Goal: Information Seeking & Learning: Learn about a topic

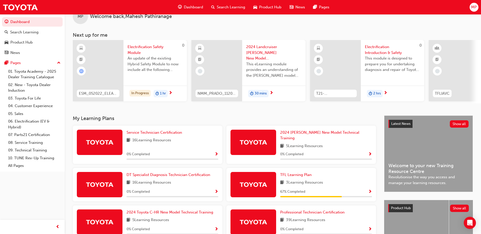
scroll to position [25, 0]
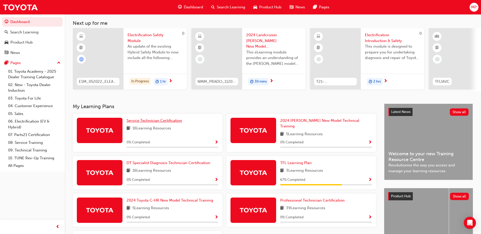
click at [156, 122] on span "Service Technician Certification" at bounding box center [155, 120] width 56 height 5
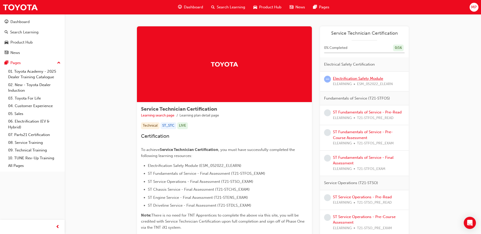
click at [356, 77] on link "Electrification Safety Module" at bounding box center [358, 78] width 50 height 5
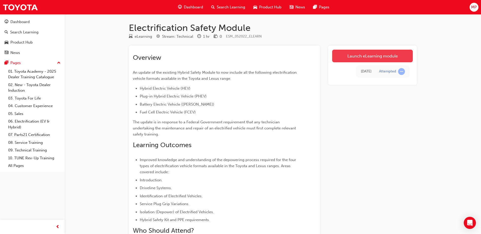
click at [373, 57] on link "Launch eLearning module" at bounding box center [372, 56] width 81 height 13
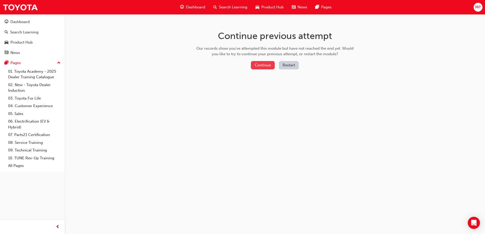
click at [268, 63] on button "Continue" at bounding box center [263, 65] width 24 height 8
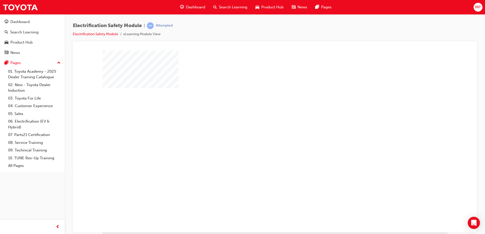
click at [260, 127] on div "play" at bounding box center [260, 127] width 0 height 0
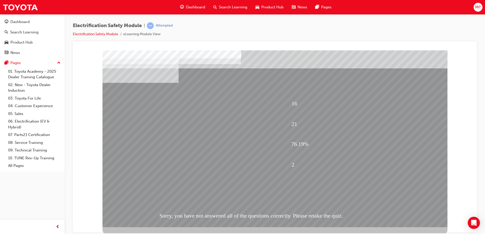
scroll to position [7, 0]
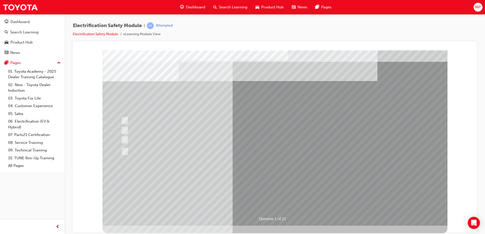
scroll to position [0, 0]
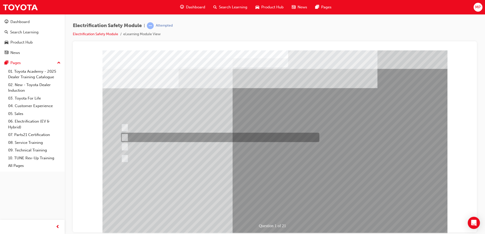
click at [125, 137] on input "The Hybrid Electric has AC charging capability via a wall box charger." at bounding box center [124, 138] width 6 height 6
radio input "true"
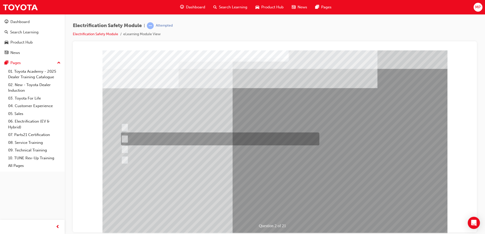
click at [125, 140] on input "The Battery Electric uses AC & DC charging capability and has no petrol engine." at bounding box center [124, 139] width 6 height 6
radio input "true"
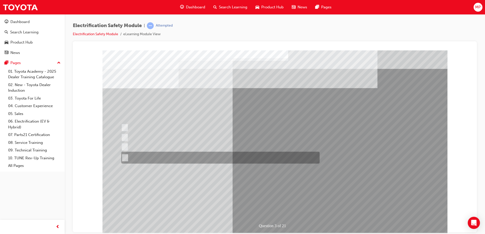
click at [125, 156] on input "The FCEV produces electric power via a Fuel Cell Stack supporting the Hybrid ba…" at bounding box center [124, 158] width 6 height 6
radio input "true"
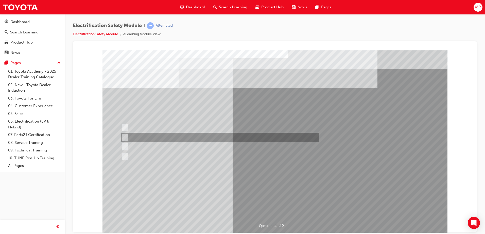
click at [127, 138] on div at bounding box center [219, 137] width 198 height 9
checkbox input "true"
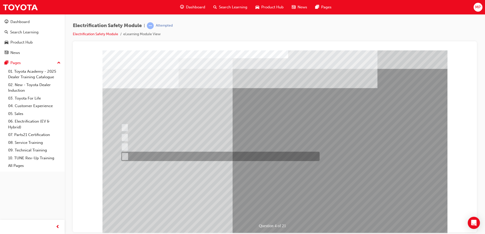
click at [127, 157] on div at bounding box center [219, 156] width 198 height 9
checkbox input "true"
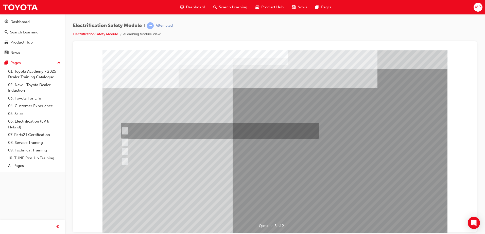
click at [125, 131] on input "The READY light will illuminate when the vehicle is turned on and ready to driv…" at bounding box center [124, 131] width 6 height 6
checkbox input "true"
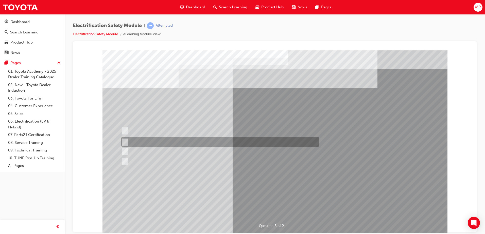
click at [124, 142] on input "The Main Display will show the power flow for the driveline." at bounding box center [124, 143] width 6 height 6
checkbox input "true"
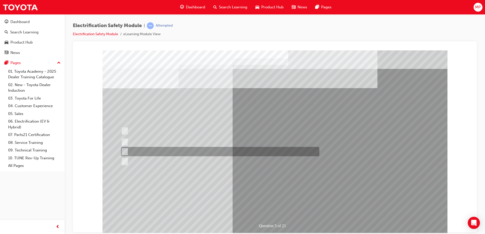
click at [125, 153] on input "Vehicle Motive Force selection types illuminated e.g. (EV/HV)." at bounding box center [124, 152] width 6 height 6
checkbox input "true"
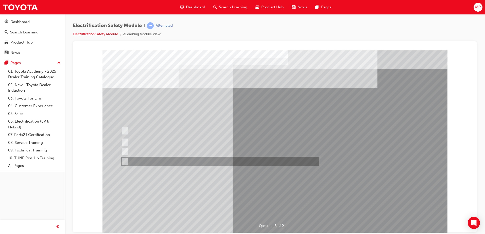
click at [124, 159] on input "Battery Level indicator (State of Charge)." at bounding box center [124, 162] width 6 height 6
checkbox input "true"
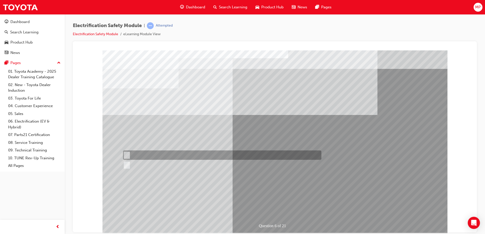
click at [127, 153] on input "True" at bounding box center [126, 156] width 6 height 6
radio input "true"
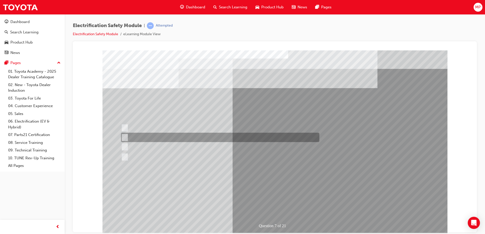
click at [137, 136] on div at bounding box center [219, 137] width 198 height 9
radio input "true"
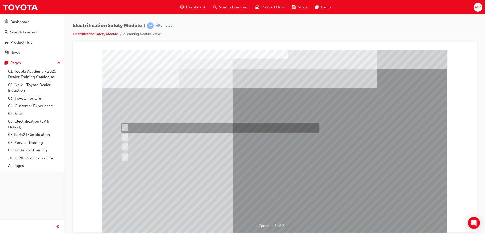
click at [122, 127] on input "Working on the High Voltage System." at bounding box center [124, 128] width 6 height 6
radio input "true"
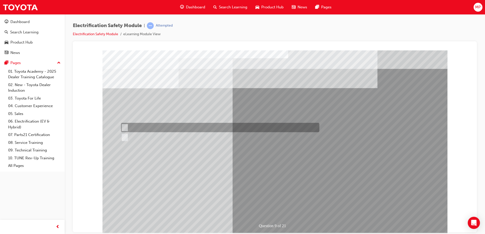
click at [126, 126] on input "True" at bounding box center [124, 128] width 6 height 6
radio input "true"
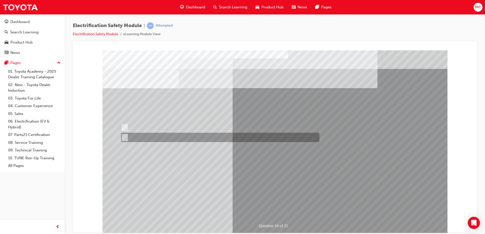
click at [132, 135] on div at bounding box center [219, 137] width 198 height 9
radio input "true"
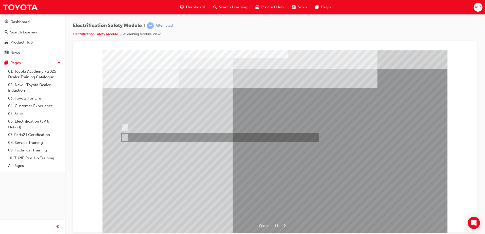
click at [141, 139] on div at bounding box center [219, 137] width 198 height 9
radio input "true"
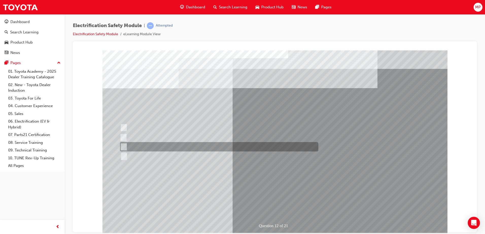
click at [123, 144] on input "Outside the vehicle’s detection area for entry and start system." at bounding box center [123, 147] width 6 height 6
radio input "true"
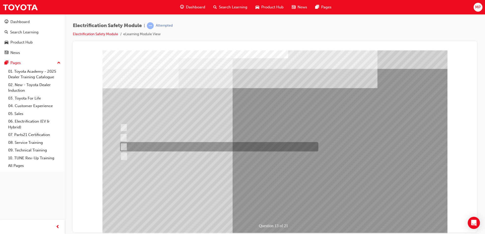
click at [121, 146] on input "Wait 10 minutes to discharge the High Voltage Capacitors." at bounding box center [123, 147] width 6 height 6
radio input "true"
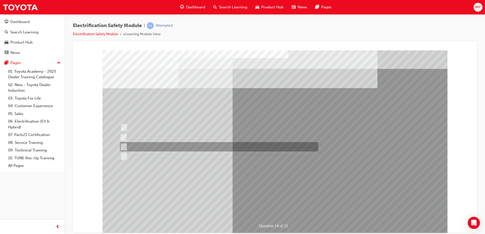
click at [124, 147] on input "10 minutes" at bounding box center [123, 147] width 6 height 6
radio input "true"
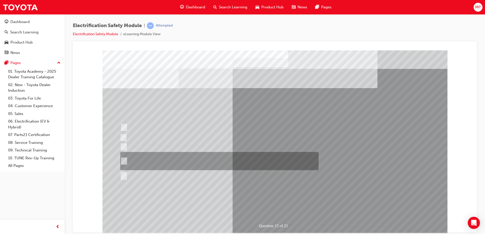
click at [124, 161] on input "The High Voltage Capacitor Terminal for 0 volts and the High Voltage Capacitor …" at bounding box center [123, 162] width 6 height 6
radio input "true"
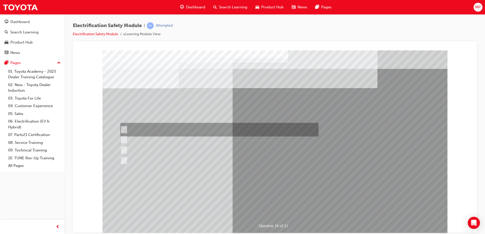
click at [124, 130] on input "Insulate the High Voltage Connector/Motor Side Cable Connection with Insulated …" at bounding box center [123, 130] width 6 height 6
radio input "true"
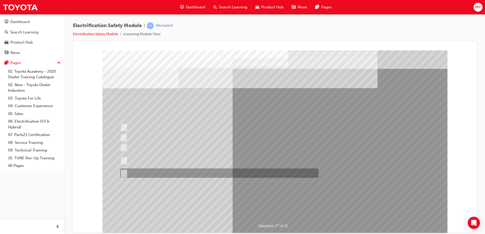
click at [121, 172] on input "All of the above." at bounding box center [123, 174] width 6 height 6
radio input "true"
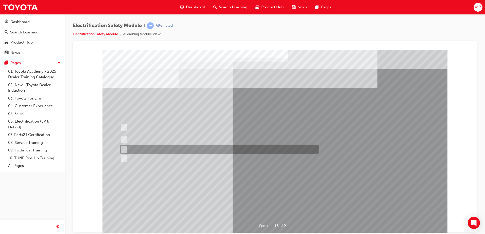
click at [123, 149] on input "Discard the gloves and use a new pair." at bounding box center [123, 150] width 6 height 6
radio input "true"
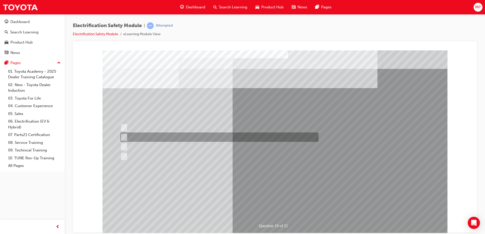
click at [125, 136] on input "To protect Electrical Insulating Gloves from mechanical damage." at bounding box center [123, 138] width 6 height 6
radio input "true"
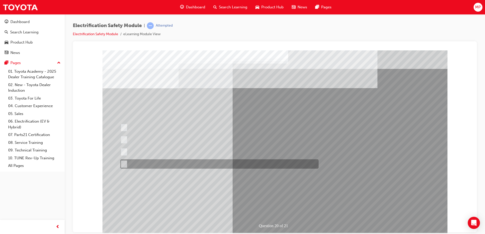
click at [124, 163] on input "All these statements are correct." at bounding box center [123, 165] width 6 height 6
radio input "true"
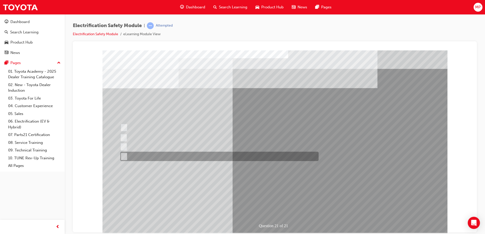
click at [124, 157] on input "All these items should be removed to improve safety" at bounding box center [123, 157] width 6 height 6
radio input "true"
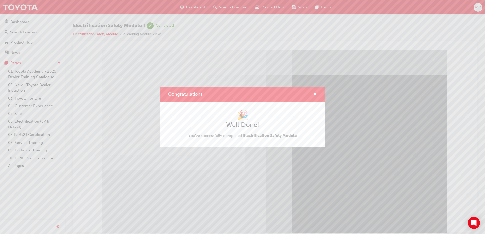
click at [255, 146] on div "🎉 Well Done! You've successfully completed Electrification Safety Module" at bounding box center [242, 124] width 165 height 45
click at [206, 117] on h1 "🎉" at bounding box center [242, 115] width 108 height 11
click at [314, 95] on span "cross-icon" at bounding box center [315, 95] width 4 height 5
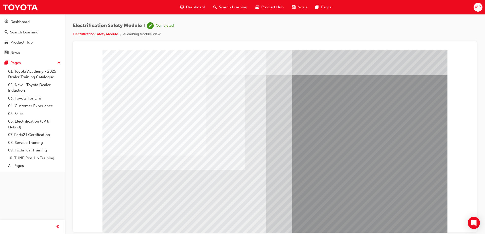
scroll to position [7, 0]
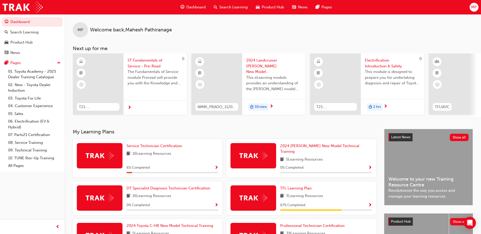
click at [146, 128] on div "MP Welcome back , Mahesh Pathiranage Next up for me 0 T21-STFOS_PRE_READ ST Fun…" at bounding box center [273, 71] width 417 height 115
click at [147, 147] on span "Service Technician Certification" at bounding box center [155, 146] width 56 height 5
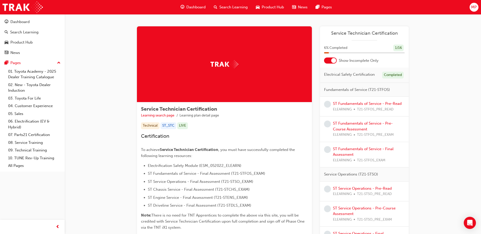
click at [331, 61] on div at bounding box center [330, 61] width 13 height 6
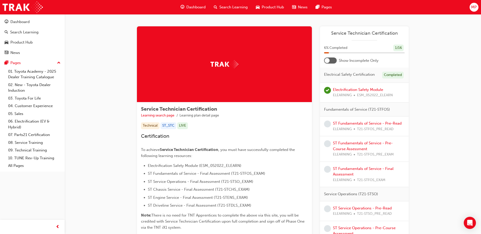
click at [331, 61] on div at bounding box center [330, 61] width 13 height 6
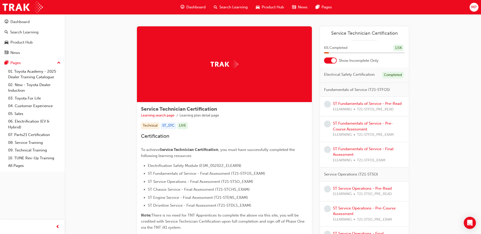
click at [331, 61] on div at bounding box center [330, 61] width 13 height 6
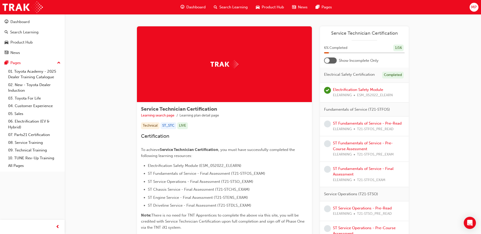
click at [326, 60] on div at bounding box center [327, 60] width 5 height 5
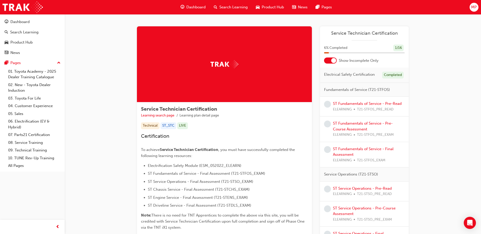
click at [330, 61] on div at bounding box center [330, 61] width 13 height 6
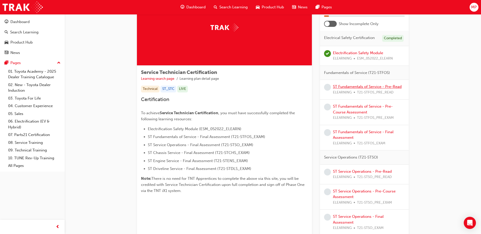
scroll to position [25, 0]
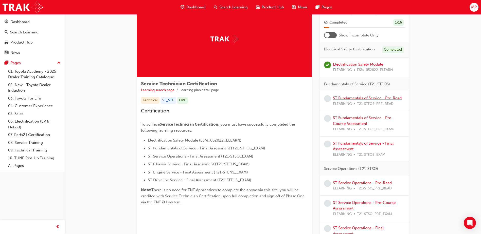
click at [365, 98] on link "ST Fundamentals of Service - Pre-Read" at bounding box center [367, 98] width 69 height 5
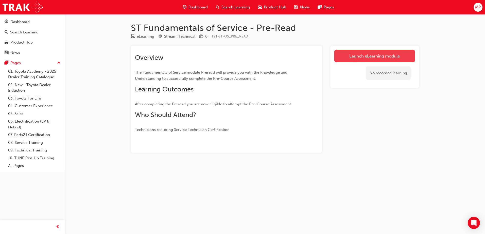
click at [365, 56] on link "Launch eLearning module" at bounding box center [374, 56] width 81 height 13
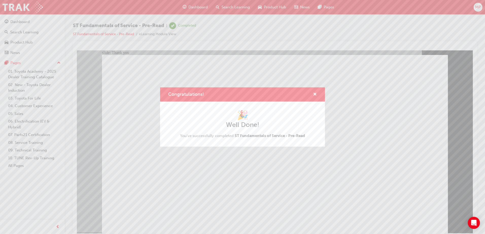
click at [275, 128] on h2 "Well Done!" at bounding box center [242, 125] width 125 height 8
click at [315, 94] on span "cross-icon" at bounding box center [315, 95] width 4 height 5
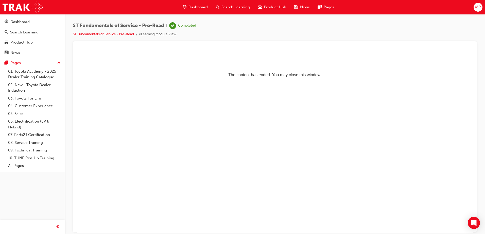
click at [277, 81] on html "The content has ended. You may close this window." at bounding box center [275, 65] width 396 height 31
drag, startPoint x: 310, startPoint y: 76, endPoint x: 307, endPoint y: 80, distance: 5.8
click at [310, 76] on p "The content has ended. You may close this window." at bounding box center [275, 65] width 392 height 23
drag, startPoint x: 138, startPoint y: 26, endPoint x: 130, endPoint y: 26, distance: 7.4
click at [138, 26] on span "ST Fundamentals of Service - Pre-Read" at bounding box center [118, 26] width 91 height 6
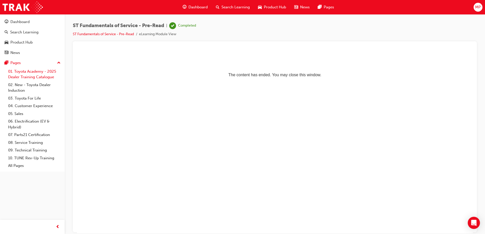
click at [27, 72] on link "01. Toyota Academy - 2025 Dealer Training Catalogue" at bounding box center [34, 74] width 57 height 13
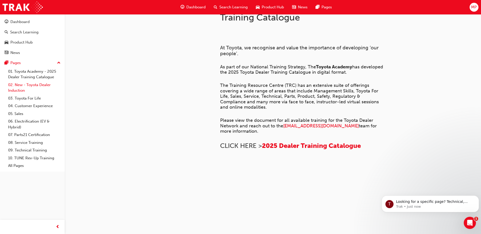
click at [29, 86] on link "02. New - Toyota Dealer Induction" at bounding box center [34, 87] width 57 height 13
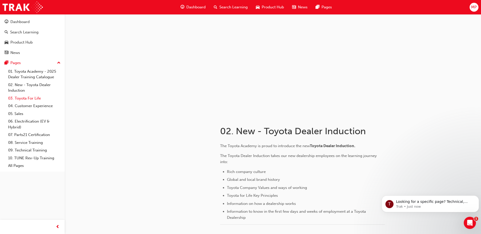
click at [26, 101] on link "03. Toyota For Life" at bounding box center [34, 99] width 57 height 8
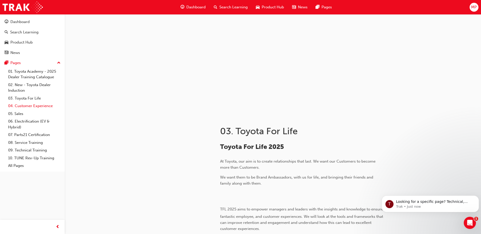
click at [28, 108] on link "04. Customer Experience" at bounding box center [34, 106] width 57 height 8
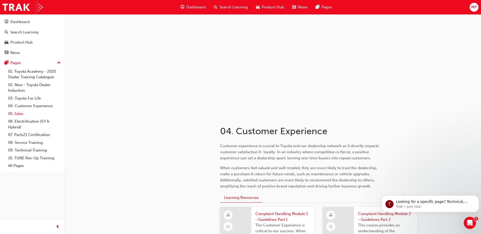
click at [22, 114] on link "05. Sales" at bounding box center [34, 114] width 57 height 8
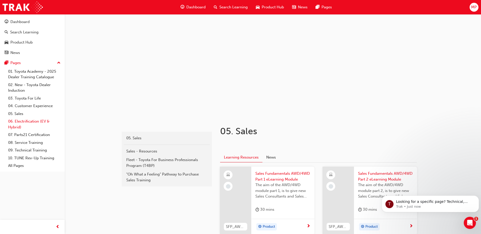
click at [27, 120] on link "06. Electrification (EV & Hybrid)" at bounding box center [34, 124] width 57 height 13
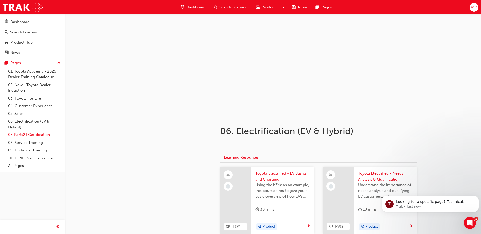
click at [26, 136] on link "07. Parts21 Certification" at bounding box center [34, 135] width 57 height 8
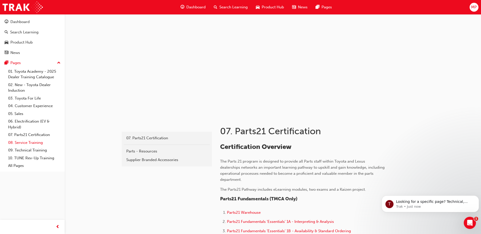
click at [27, 142] on link "08. Service Training" at bounding box center [34, 143] width 57 height 8
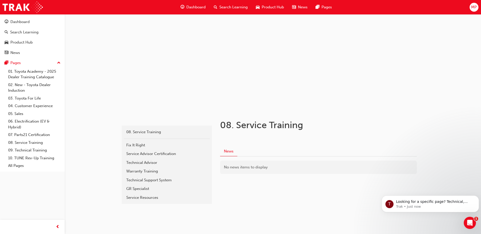
scroll to position [9, 0]
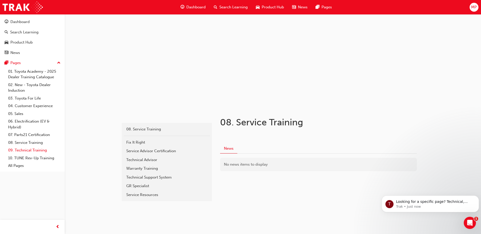
click at [31, 148] on link "09. Technical Training" at bounding box center [34, 151] width 57 height 8
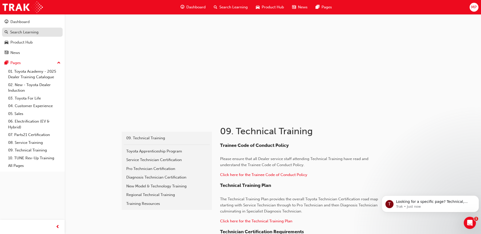
click at [18, 29] on link "Search Learning" at bounding box center [32, 32] width 61 height 9
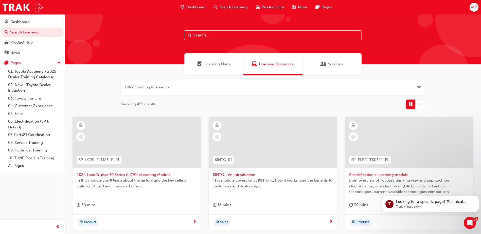
click at [213, 60] on div "Learning Plans" at bounding box center [213, 64] width 59 height 22
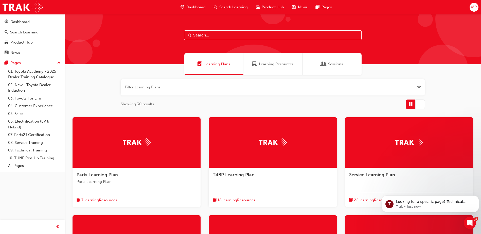
click at [419, 88] on span "Open the filter" at bounding box center [419, 87] width 4 height 6
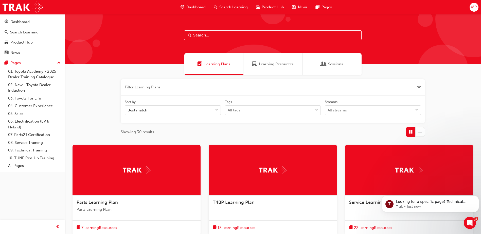
click at [419, 87] on span "Close the filter" at bounding box center [419, 87] width 4 height 6
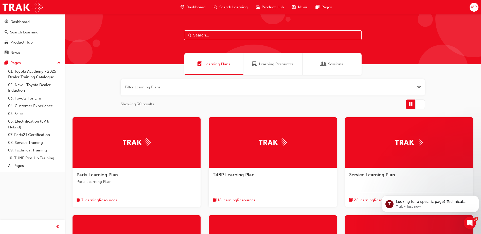
click at [198, 5] on span "Dashboard" at bounding box center [195, 7] width 19 height 6
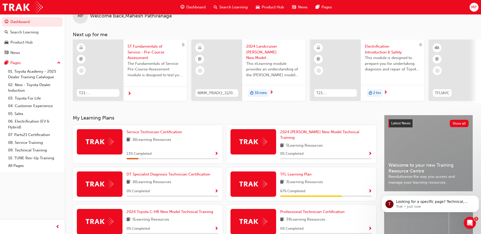
scroll to position [25, 0]
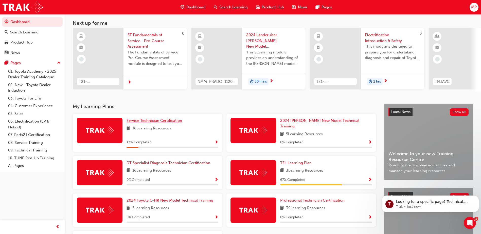
click at [150, 121] on span "Service Technician Certification" at bounding box center [155, 120] width 56 height 5
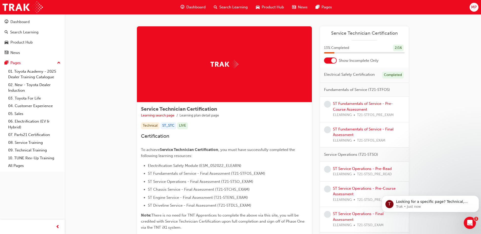
click at [334, 60] on div at bounding box center [333, 60] width 5 height 5
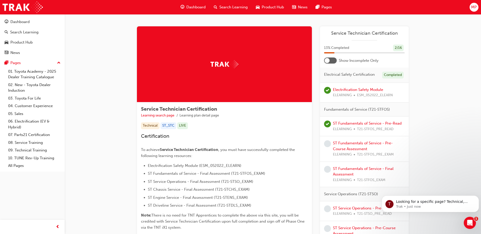
click at [333, 60] on div at bounding box center [330, 61] width 13 height 6
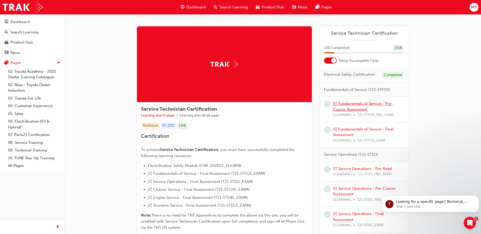
click at [359, 108] on link "ST Fundamentals of Service - Pre-Course Assessment" at bounding box center [363, 106] width 60 height 10
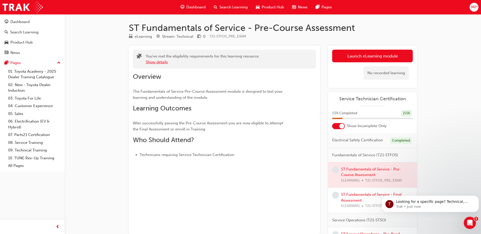
click at [152, 61] on button "Show details" at bounding box center [157, 62] width 22 height 6
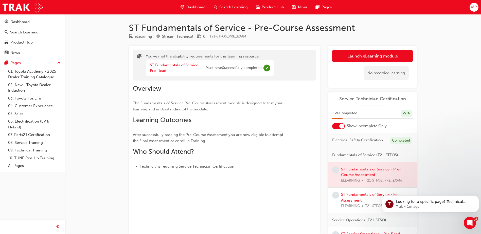
click at [186, 80] on div "You've met the eligibility requirements for this learning resource. ST Fundamen…" at bounding box center [224, 65] width 183 height 31
click at [370, 55] on link "Launch eLearning module" at bounding box center [372, 56] width 81 height 13
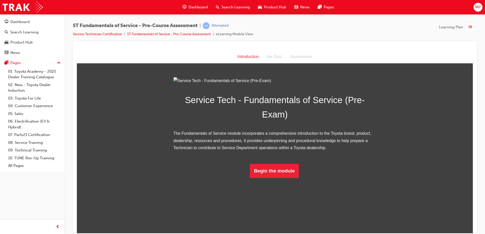
scroll to position [1, 0]
click at [274, 178] on button "Begin the module" at bounding box center [274, 171] width 49 height 14
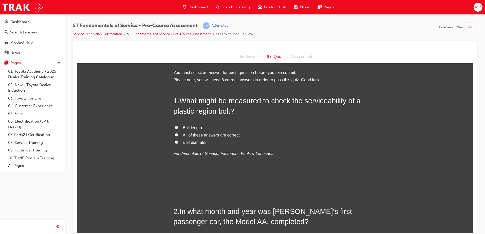
click at [177, 128] on label "Bolt length" at bounding box center [275, 127] width 203 height 7
click at [177, 128] on input "Bolt length" at bounding box center [176, 127] width 3 height 3
radio input "true"
click at [175, 135] on input "All of these answers are correct" at bounding box center [176, 134] width 3 height 3
radio input "true"
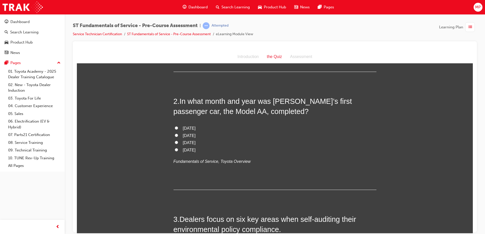
scroll to position [101, 0]
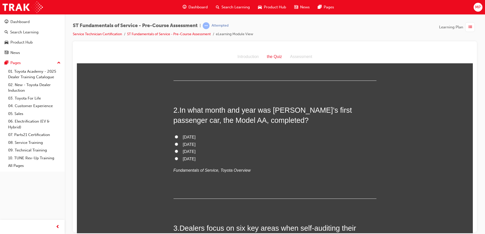
click at [183, 146] on span "September 1959" at bounding box center [189, 144] width 13 height 4
click at [178, 146] on input "September 1959" at bounding box center [176, 144] width 3 height 3
radio input "true"
click at [175, 150] on input "April 1936" at bounding box center [176, 151] width 3 height 3
radio input "true"
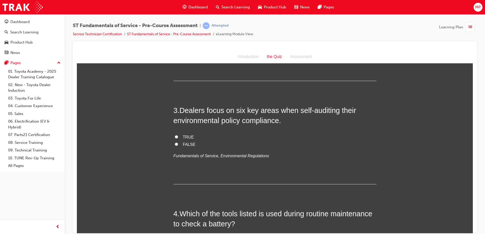
scroll to position [228, 0]
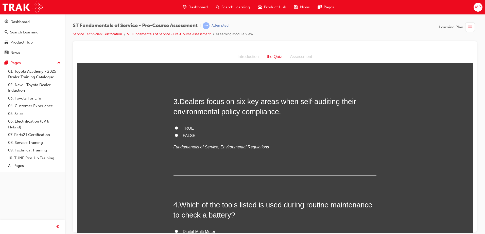
click at [176, 128] on input "TRUE" at bounding box center [176, 127] width 3 height 3
radio input "true"
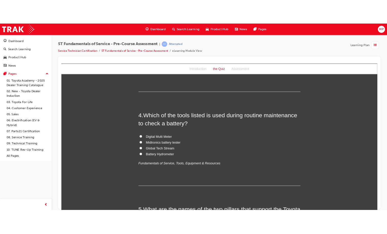
scroll to position [330, 0]
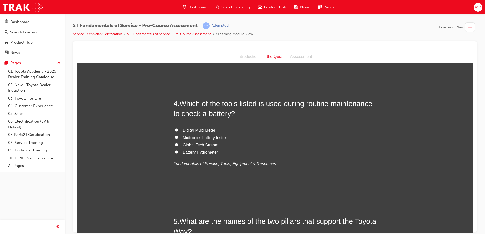
click at [195, 130] on span "Digital Multi Meter" at bounding box center [199, 130] width 32 height 4
click at [178, 130] on input "Digital Multi Meter" at bounding box center [176, 129] width 3 height 3
radio input "true"
drag, startPoint x: 181, startPoint y: 113, endPoint x: 228, endPoint y: 115, distance: 47.0
click at [228, 115] on span "Which of the tools listed is used during routine maintenance to check a battery?" at bounding box center [273, 108] width 199 height 18
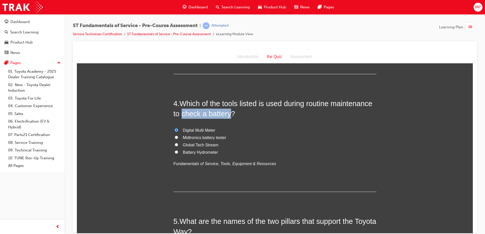
drag, startPoint x: 228, startPoint y: 115, endPoint x: 220, endPoint y: 115, distance: 8.2
copy span "check a battery"
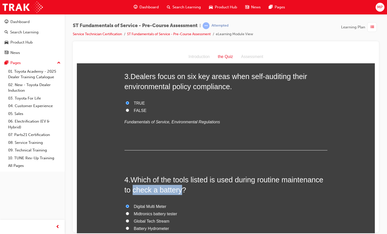
scroll to position [203, 0]
click at [239, 137] on div "3 . Dealers focus on six key areas when self-auditing their environmental polic…" at bounding box center [226, 110] width 203 height 79
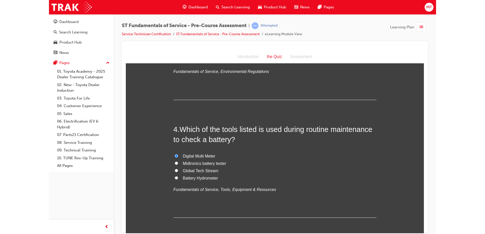
scroll to position [304, 0]
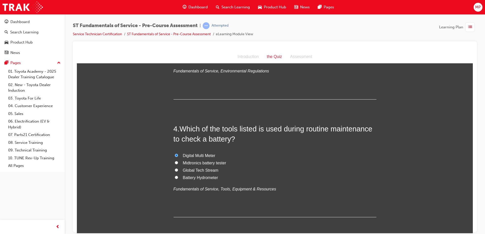
click at [244, 157] on label "Digital Multi Meter" at bounding box center [275, 155] width 203 height 7
click at [178, 157] on input "Digital Multi Meter" at bounding box center [176, 155] width 3 height 3
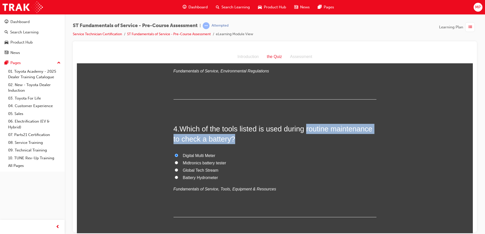
drag, startPoint x: 305, startPoint y: 130, endPoint x: 405, endPoint y: 135, distance: 99.3
copy span "routine maintenance to check a battery?"
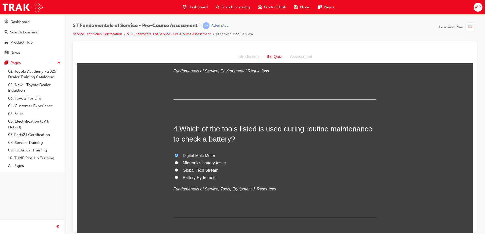
click at [282, 163] on label "Midtronics battery tester" at bounding box center [275, 163] width 203 height 7
click at [178, 163] on input "Midtronics battery tester" at bounding box center [176, 162] width 3 height 3
radio input "true"
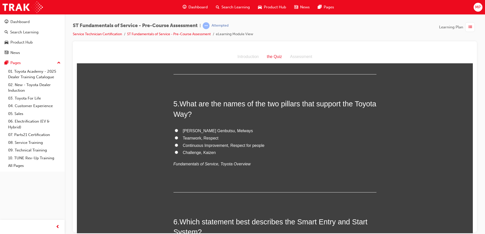
scroll to position [457, 0]
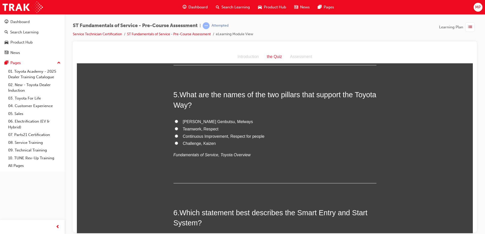
click at [183, 137] on span "Continuous Improvement, Respect for people" at bounding box center [224, 136] width 82 height 4
click at [178, 137] on input "Continuous Improvement, Respect for people" at bounding box center [176, 135] width 3 height 3
radio input "true"
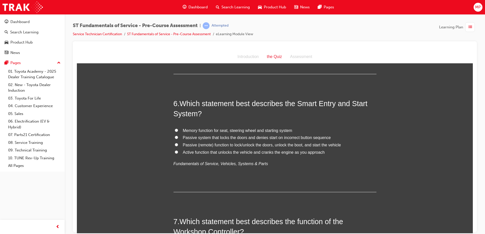
scroll to position [567, 0]
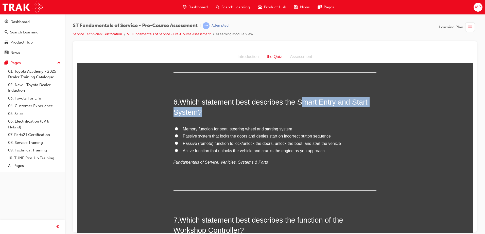
drag, startPoint x: 298, startPoint y: 103, endPoint x: 372, endPoint y: 110, distance: 74.1
click at [372, 110] on h2 "6 . Which statement best describes the Smart Entry and Start System?" at bounding box center [275, 107] width 203 height 21
click at [303, 105] on span "Which statement best describes the Smart Entry and Start System?" at bounding box center [271, 107] width 194 height 18
drag, startPoint x: 301, startPoint y: 102, endPoint x: 358, endPoint y: 113, distance: 58.5
click at [358, 113] on h2 "6 . Which statement best describes the Smart Entry and Start System?" at bounding box center [275, 107] width 203 height 21
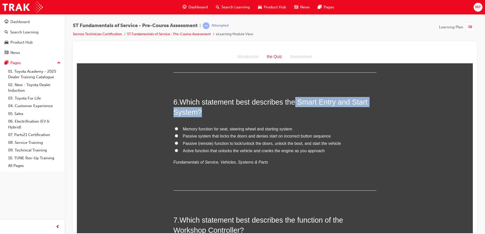
click at [193, 115] on span "Which statement best describes the Smart Entry and Start System?" at bounding box center [271, 107] width 194 height 18
click at [298, 103] on span "Which statement best describes the Smart Entry and Start System?" at bounding box center [271, 107] width 194 height 18
click at [302, 116] on h2 "6 . Which statement best describes the Smart Entry and Start System?" at bounding box center [275, 107] width 203 height 21
click at [300, 107] on h2 "6 . Which statement best describes the Smart Entry and Start System?" at bounding box center [275, 107] width 203 height 21
drag, startPoint x: 298, startPoint y: 102, endPoint x: 334, endPoint y: 104, distance: 36.8
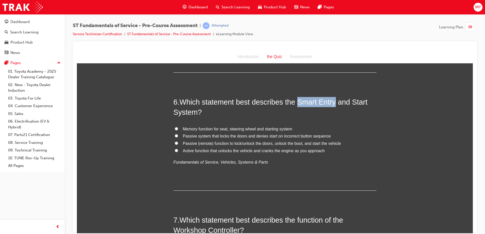
click at [334, 104] on span "Which statement best describes the Smart Entry and Start System?" at bounding box center [271, 107] width 194 height 18
drag, startPoint x: 334, startPoint y: 104, endPoint x: 327, endPoint y: 103, distance: 7.1
copy span "Smart Entry"
click at [175, 143] on input "Passive (remote) function to lock/unlock the doors, unlock the boot, and start …" at bounding box center [176, 143] width 3 height 3
radio input "true"
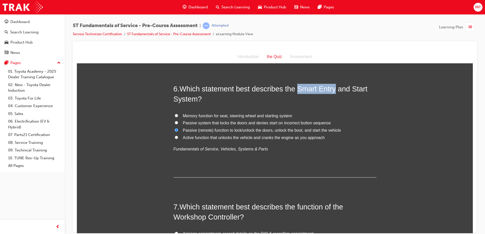
scroll to position [593, 0]
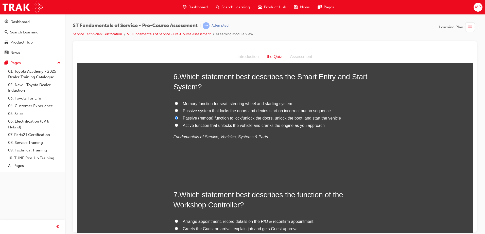
click at [313, 145] on div "6 . Which statement best describes the Smart Entry and Start System? Memory fun…" at bounding box center [275, 119] width 203 height 94
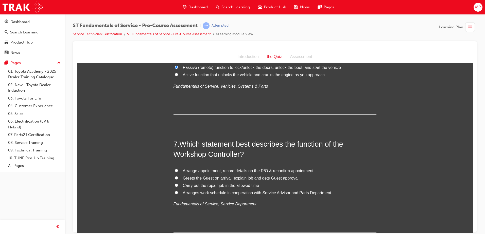
scroll to position [669, 0]
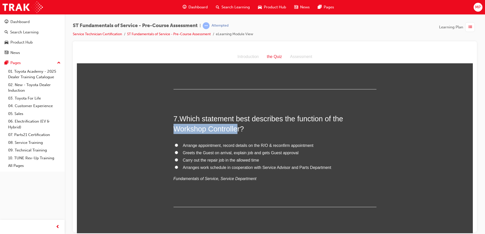
drag, startPoint x: 172, startPoint y: 127, endPoint x: 237, endPoint y: 130, distance: 64.2
click at [237, 130] on span "Which statement best describes the function of the Workshop Controller?" at bounding box center [259, 124] width 170 height 18
click at [237, 129] on span "Which statement best describes the function of the Workshop Controller?" at bounding box center [259, 124] width 170 height 18
drag, startPoint x: 239, startPoint y: 129, endPoint x: 172, endPoint y: 132, distance: 67.0
click at [174, 132] on span "Which statement best describes the function of the Workshop Controller?" at bounding box center [259, 124] width 170 height 18
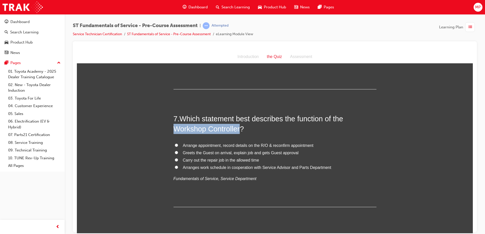
copy span "Workshop Controller"
click at [288, 176] on p "Fundamentals of Service, Service Department" at bounding box center [275, 178] width 203 height 7
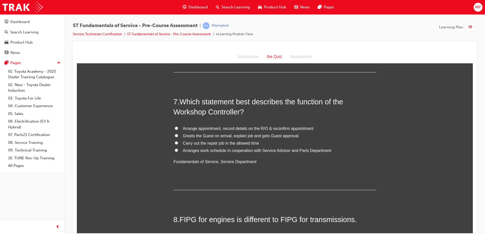
scroll to position [694, 0]
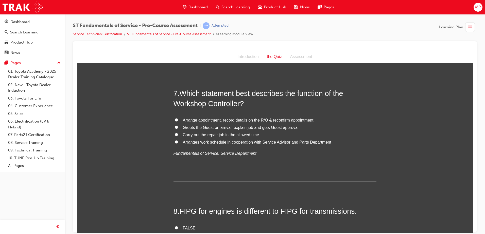
click at [177, 142] on label "Arranges work schedule in cooperation with Service Advisor and Parts Department" at bounding box center [275, 142] width 203 height 7
click at [177, 142] on input "Arranges work schedule in cooperation with Service Advisor and Parts Department" at bounding box center [176, 141] width 3 height 3
radio input "true"
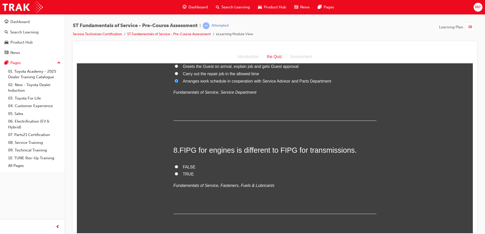
scroll to position [770, 0]
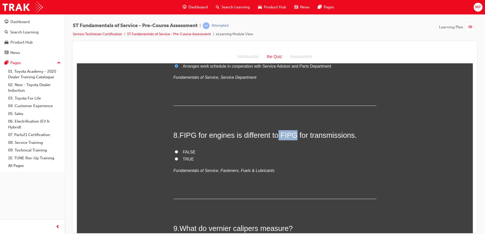
drag, startPoint x: 278, startPoint y: 134, endPoint x: 294, endPoint y: 135, distance: 16.2
click at [294, 135] on span "FIPG for engines is different to FIPG for transmissions." at bounding box center [268, 135] width 177 height 8
copy span "FIPG"
click at [256, 137] on span "FIPG for engines is different to FIPG for transmissions." at bounding box center [268, 135] width 177 height 8
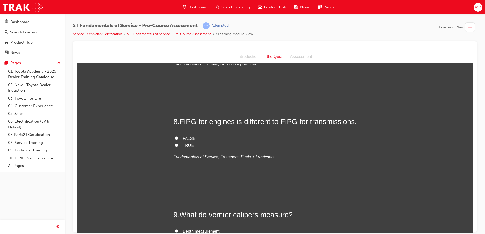
scroll to position [796, 0]
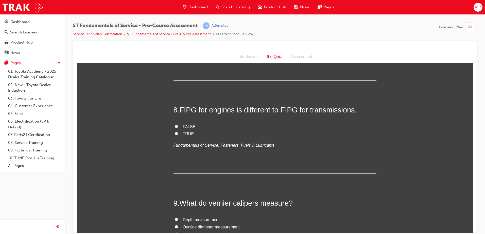
click at [175, 134] on input "TRUE" at bounding box center [176, 133] width 3 height 3
radio input "true"
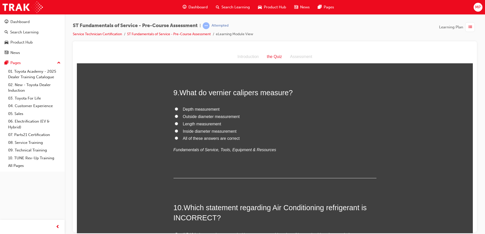
scroll to position [897, 0]
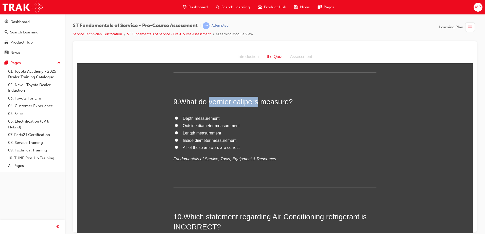
drag, startPoint x: 209, startPoint y: 103, endPoint x: 256, endPoint y: 102, distance: 46.7
click at [256, 102] on span "What do vernier calipers measure?" at bounding box center [236, 102] width 113 height 8
drag, startPoint x: 256, startPoint y: 102, endPoint x: 250, endPoint y: 102, distance: 6.3
copy span "vernier calipers"
click at [289, 117] on label "Depth measurement" at bounding box center [275, 118] width 203 height 7
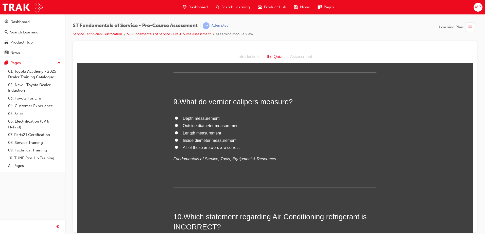
click at [178, 117] on input "Depth measurement" at bounding box center [176, 117] width 3 height 3
radio input "true"
click at [175, 139] on input "Inside diameter measurement" at bounding box center [176, 140] width 3 height 3
radio input "true"
click at [175, 147] on input "All of these answers are correct" at bounding box center [176, 147] width 3 height 3
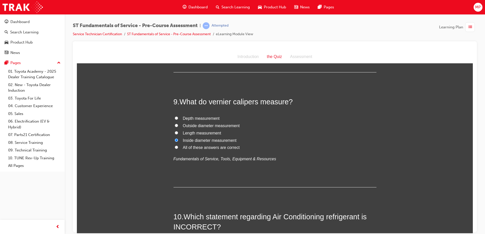
radio input "true"
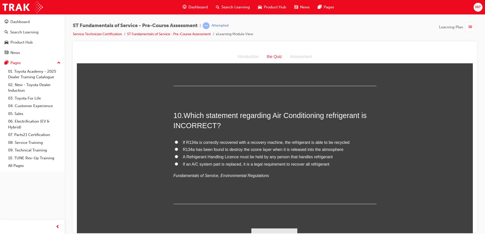
scroll to position [1008, 0]
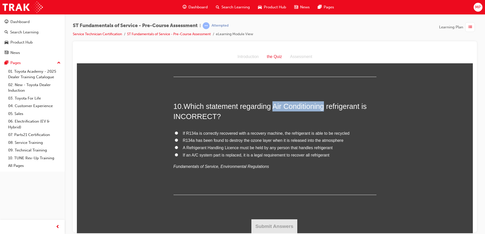
drag, startPoint x: 275, startPoint y: 106, endPoint x: 325, endPoint y: 109, distance: 50.3
click at [325, 109] on span "Which statement regarding Air Conditioning refrigerant is INCORRECT?" at bounding box center [270, 111] width 193 height 18
drag, startPoint x: 325, startPoint y: 109, endPoint x: 320, endPoint y: 108, distance: 4.6
copy span "Air Conditioning"
click at [256, 123] on div "10 . Which statement regarding Air Conditioning refrigerant is INCORRECT? If R1…" at bounding box center [275, 148] width 203 height 94
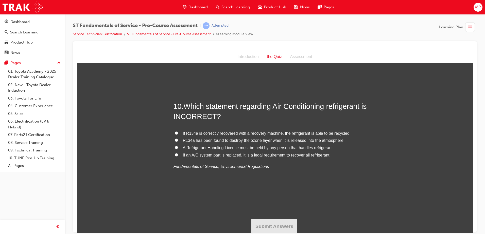
click at [183, 142] on span "R134a has been found to destroy the ozone layer when it is released into the at…" at bounding box center [263, 140] width 161 height 4
click at [178, 142] on input "R134a has been found to destroy the ozone layer when it is released into the at…" at bounding box center [176, 140] width 3 height 3
radio input "true"
click at [279, 227] on button "Submit Answers" at bounding box center [274, 226] width 46 height 14
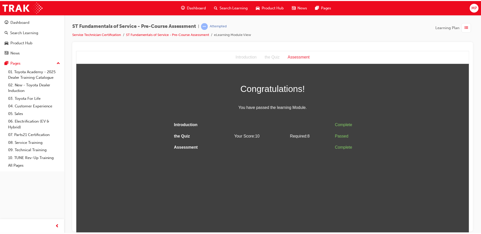
scroll to position [0, 0]
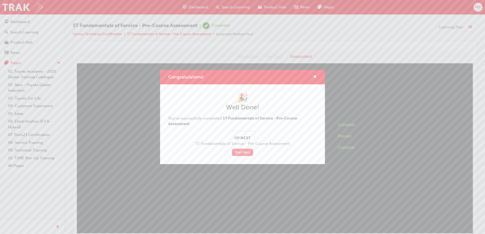
click at [243, 152] on link "Start Now" at bounding box center [242, 152] width 21 height 7
click at [245, 153] on link "Start Now" at bounding box center [242, 152] width 21 height 7
click at [241, 153] on link "Start Now" at bounding box center [242, 152] width 21 height 7
click at [315, 75] on span "cross-icon" at bounding box center [315, 77] width 4 height 5
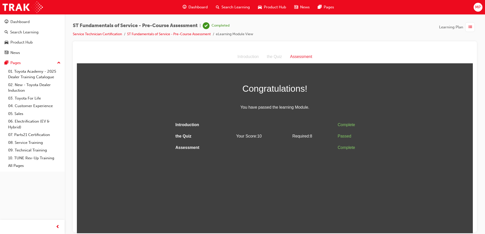
click at [329, 149] on td at bounding box center [312, 147] width 45 height 11
click at [289, 164] on html "Assessment Introduction the Quiz Assessment Congratulations! You have passed th…" at bounding box center [275, 141] width 396 height 183
click at [184, 148] on td "Assessment" at bounding box center [200, 147] width 53 height 11
drag, startPoint x: 163, startPoint y: 89, endPoint x: 144, endPoint y: 99, distance: 22.1
click at [163, 89] on div "Congratulations! You have passed the learning Module. Introduction Complete the…" at bounding box center [275, 117] width 396 height 72
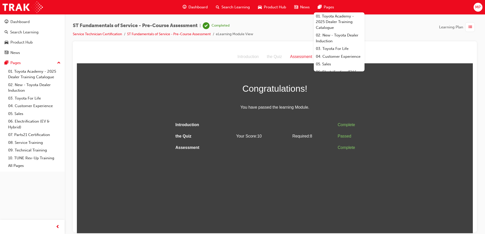
click at [153, 74] on div "Assessment Introduction the Quiz Assessment Congratulations! You have passed th…" at bounding box center [275, 101] width 396 height 103
click at [301, 57] on div "Assessment" at bounding box center [301, 56] width 30 height 7
click at [274, 57] on div "the Quiz" at bounding box center [274, 56] width 23 height 7
click at [282, 55] on div "the Quiz" at bounding box center [274, 56] width 23 height 7
click at [299, 57] on div "Assessment" at bounding box center [301, 56] width 30 height 7
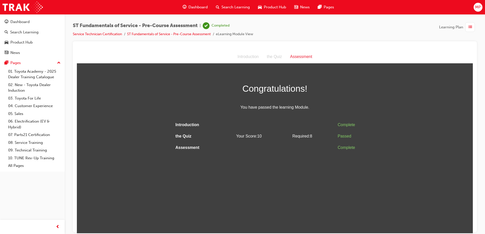
click at [472, 26] on div "button" at bounding box center [470, 27] width 10 height 10
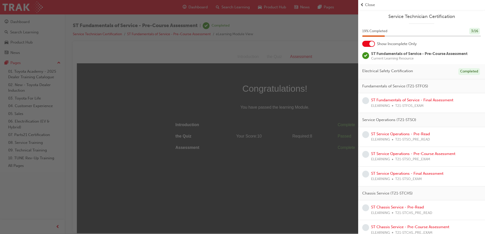
click at [285, 36] on div "button" at bounding box center [179, 117] width 358 height 234
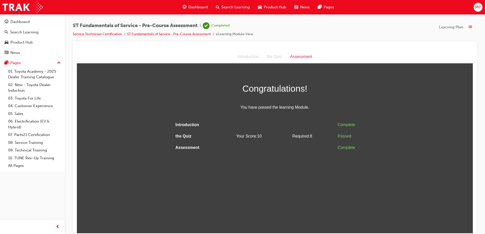
click at [470, 29] on span "list-icon" at bounding box center [470, 27] width 4 height 6
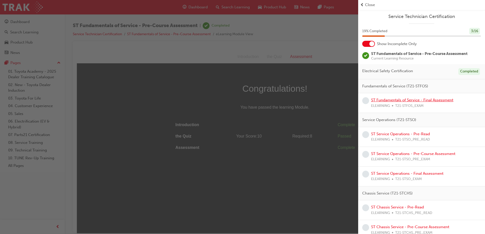
click at [387, 99] on link "ST Fundamentals of Service - Final Assessment" at bounding box center [412, 100] width 82 height 5
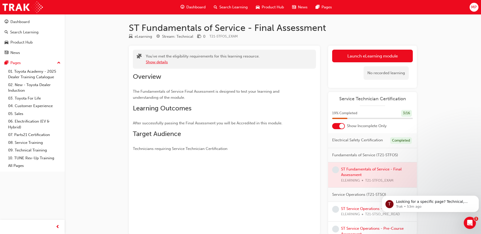
click at [162, 62] on button "Show details" at bounding box center [157, 62] width 22 height 6
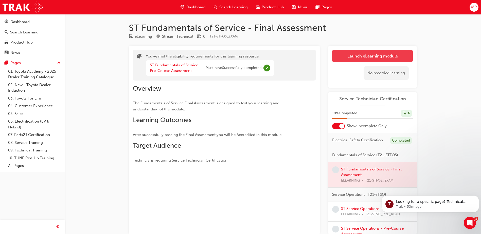
click at [376, 53] on link "Launch eLearning module" at bounding box center [372, 56] width 81 height 13
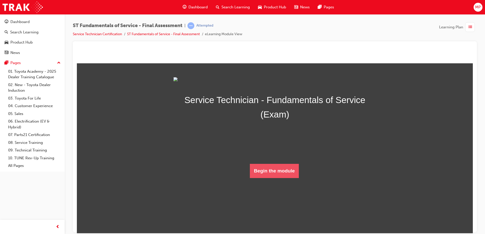
scroll to position [1, 0]
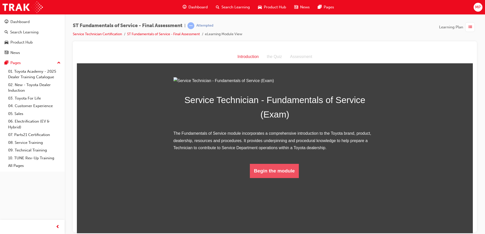
click at [274, 178] on button "Begin the module" at bounding box center [274, 171] width 49 height 14
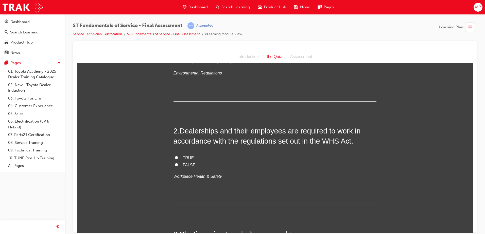
scroll to position [0, 0]
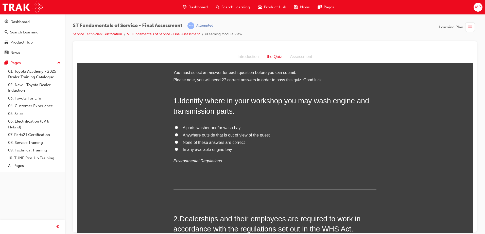
click at [175, 127] on input "A parts washer and/or wash bay" at bounding box center [176, 127] width 3 height 3
radio input "true"
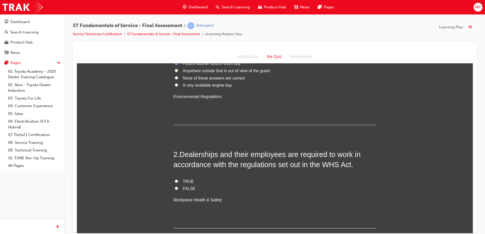
scroll to position [101, 0]
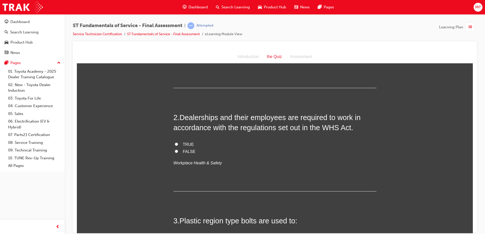
click at [174, 145] on label "TRUE" at bounding box center [275, 144] width 203 height 7
click at [175, 145] on input "TRUE" at bounding box center [176, 144] width 3 height 3
radio input "true"
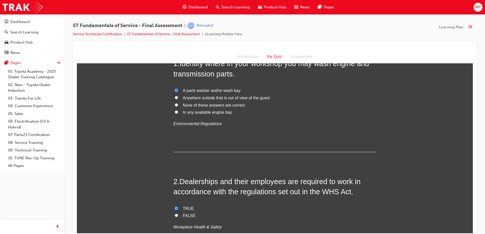
scroll to position [0, 0]
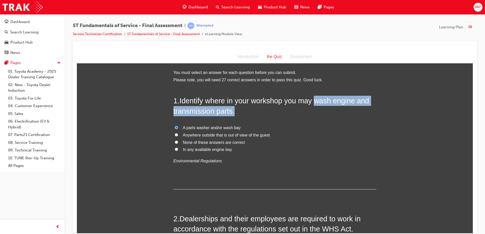
drag, startPoint x: 315, startPoint y: 101, endPoint x: 370, endPoint y: 109, distance: 56.3
click at [370, 109] on h2 "1 . Identify where in your workshop you may wash engine and transmission parts." at bounding box center [275, 106] width 203 height 21
copy span "wash engine and transmission parts."
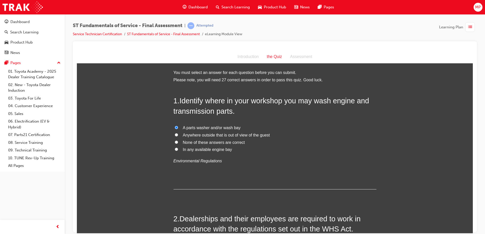
click at [312, 122] on div "1 . Identify where in your workshop you may wash engine and transmission parts.…" at bounding box center [275, 143] width 203 height 94
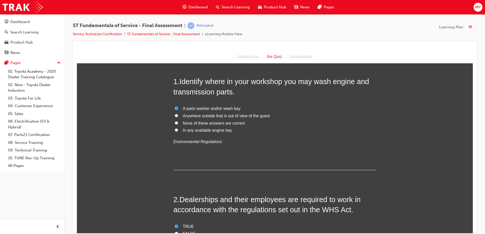
scroll to position [127, 0]
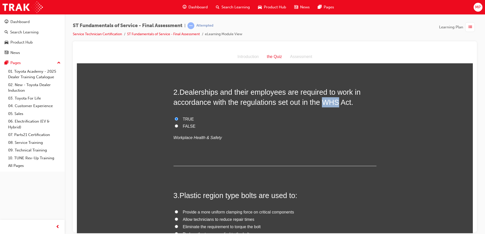
drag, startPoint x: 320, startPoint y: 103, endPoint x: 336, endPoint y: 103, distance: 15.2
click at [336, 103] on span "Dealerships and their employees are required to work in accordance with the reg…" at bounding box center [267, 97] width 187 height 18
copy span "WHS"
click at [270, 141] on div "2 . Dealerships and their employees are required to work in accordance with the…" at bounding box center [275, 126] width 203 height 79
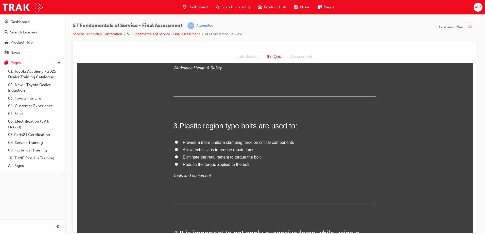
scroll to position [203, 0]
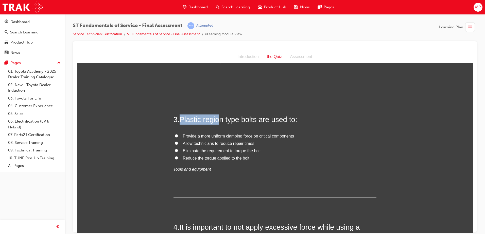
drag, startPoint x: 180, startPoint y: 120, endPoint x: 220, endPoint y: 119, distance: 39.9
click at [220, 119] on span "Plastic region type bolts are used to:" at bounding box center [239, 119] width 118 height 8
click at [224, 122] on span "Plastic region type bolts are used to:" at bounding box center [239, 119] width 118 height 8
drag, startPoint x: 181, startPoint y: 120, endPoint x: 220, endPoint y: 121, distance: 39.6
click at [220, 121] on span "Plastic region type bolts are used to:" at bounding box center [239, 119] width 118 height 8
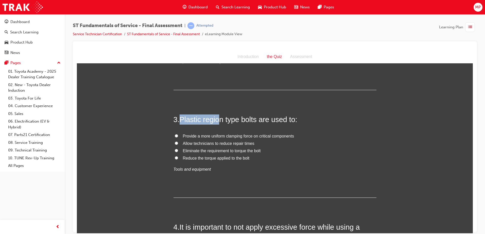
drag, startPoint x: 220, startPoint y: 121, endPoint x: 215, endPoint y: 119, distance: 5.0
copy span "Plastic regio"
click at [253, 119] on span "Plastic region type bolts are used to:" at bounding box center [239, 119] width 118 height 8
click at [175, 134] on input "Provide a more uniform clamping force on critical components" at bounding box center [176, 135] width 3 height 3
radio input "true"
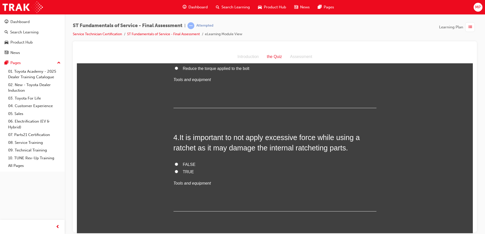
scroll to position [304, 0]
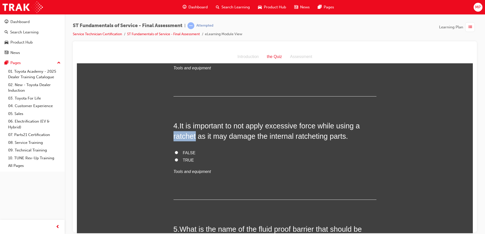
drag, startPoint x: 170, startPoint y: 136, endPoint x: 194, endPoint y: 138, distance: 23.7
drag, startPoint x: 194, startPoint y: 138, endPoint x: 191, endPoint y: 137, distance: 2.9
click at [212, 146] on div "4 . It is important to not apply excessive force while using a ratchet as it ma…" at bounding box center [275, 160] width 203 height 79
click at [175, 158] on label "TRUE" at bounding box center [275, 160] width 203 height 7
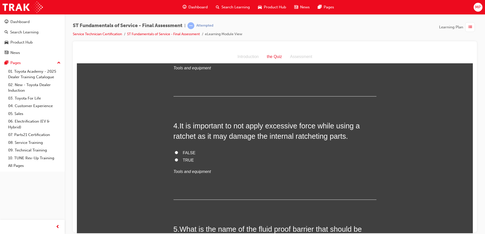
click at [175, 158] on input "TRUE" at bounding box center [176, 159] width 3 height 3
radio input "true"
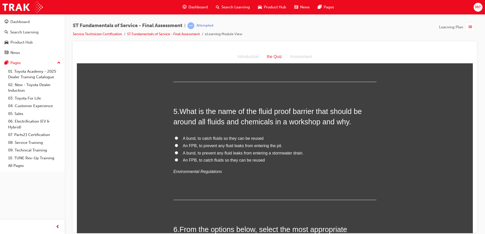
scroll to position [431, 0]
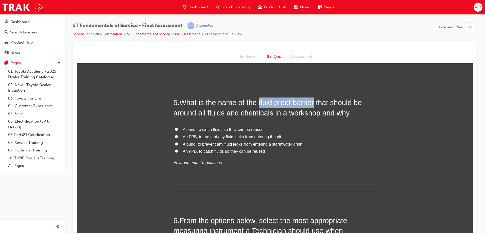
drag, startPoint x: 257, startPoint y: 102, endPoint x: 313, endPoint y: 103, distance: 56.3
click at [313, 103] on span "What is the name of the fluid proof barrier that should be around all fluids an…" at bounding box center [268, 107] width 188 height 18
click at [227, 118] on div "5 . What is the name of the fluid proof barrier that should be around all fluid…" at bounding box center [275, 144] width 203 height 94
click at [175, 143] on input "A bund, to prevent any fluid leaks from entering a stormwater drain." at bounding box center [176, 143] width 3 height 3
radio input "true"
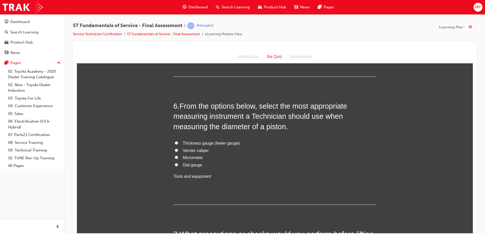
scroll to position [558, 0]
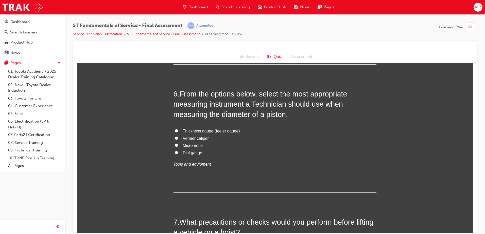
click at [175, 138] on input "Vernier caliper" at bounding box center [176, 137] width 3 height 3
radio input "true"
drag, startPoint x: 264, startPoint y: 115, endPoint x: 292, endPoint y: 115, distance: 28.2
click at [292, 115] on h2 "6 . From the options below, select the most appropriate measuring instrument a …" at bounding box center [275, 104] width 203 height 31
click at [272, 116] on span "From the options below, select the most appropriate measuring instrument a Tech…" at bounding box center [261, 104] width 174 height 29
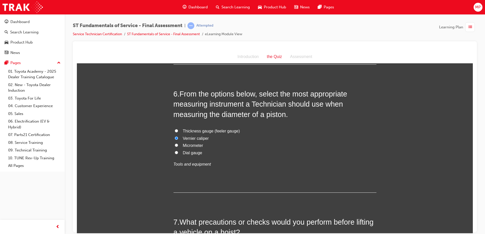
click at [257, 137] on label "Vernier caliper" at bounding box center [275, 138] width 203 height 7
click at [178, 137] on input "Vernier caliper" at bounding box center [176, 137] width 3 height 3
drag, startPoint x: 182, startPoint y: 138, endPoint x: 190, endPoint y: 138, distance: 7.9
click at [190, 138] on span "Vernier caliper" at bounding box center [196, 138] width 26 height 4
drag, startPoint x: 190, startPoint y: 138, endPoint x: 196, endPoint y: 139, distance: 5.9
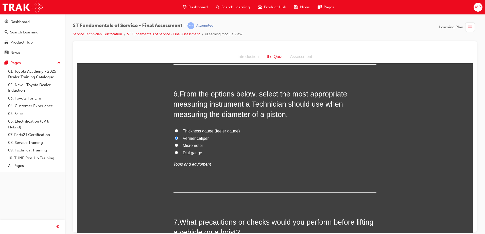
click at [196, 139] on span "Vernier caliper" at bounding box center [196, 138] width 26 height 4
click at [178, 139] on input "Vernier caliper" at bounding box center [176, 137] width 3 height 3
drag, startPoint x: 195, startPoint y: 137, endPoint x: 181, endPoint y: 137, distance: 13.5
click at [183, 137] on span "Vernier caliper" at bounding box center [196, 138] width 26 height 4
click at [183, 144] on span "Micrometer" at bounding box center [193, 145] width 20 height 4
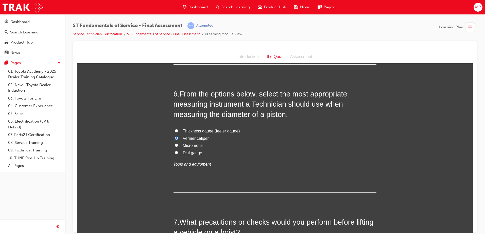
click at [178, 144] on input "Micrometer" at bounding box center [176, 145] width 3 height 3
radio input "true"
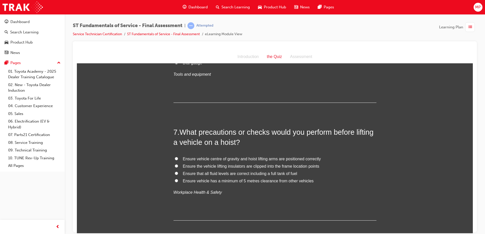
scroll to position [660, 0]
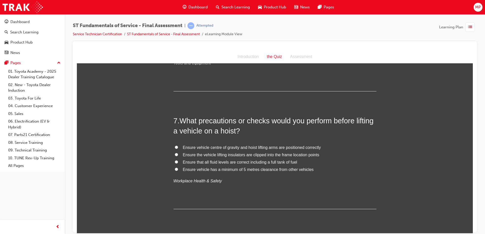
click at [175, 148] on input "Ensure vehicle centre of gravity and hoist lifting arms are positioned correctly" at bounding box center [176, 147] width 3 height 3
radio input "true"
drag, startPoint x: 177, startPoint y: 131, endPoint x: 232, endPoint y: 134, distance: 55.1
click at [232, 134] on span "What precautions or checks would you perform before lifting a vehicle on a hois…" at bounding box center [274, 126] width 200 height 18
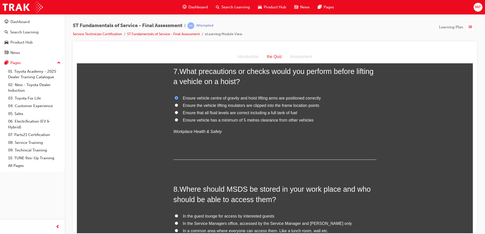
drag, startPoint x: 189, startPoint y: 162, endPoint x: 186, endPoint y: 161, distance: 3.0
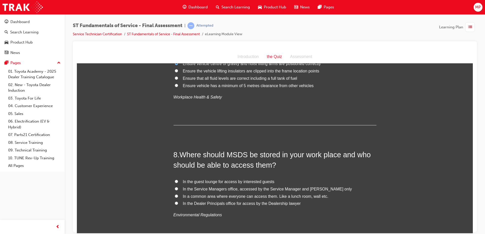
scroll to position [770, 0]
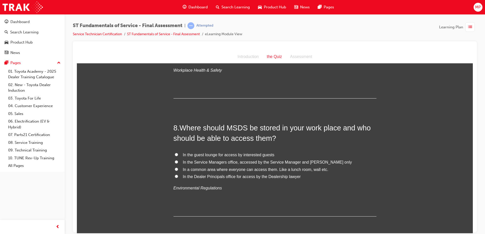
drag, startPoint x: 226, startPoint y: 128, endPoint x: 219, endPoint y: 128, distance: 6.6
click at [219, 128] on span "Where should MSDS be stored in your work place and who should be able to access…" at bounding box center [272, 133] width 197 height 18
drag, startPoint x: 219, startPoint y: 128, endPoint x: 178, endPoint y: 89, distance: 56.9
click at [180, 89] on div "7 . What precautions or checks would you perform before lifting a vehicle on a …" at bounding box center [275, 52] width 203 height 94
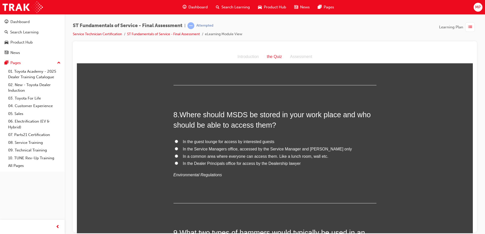
scroll to position [796, 0]
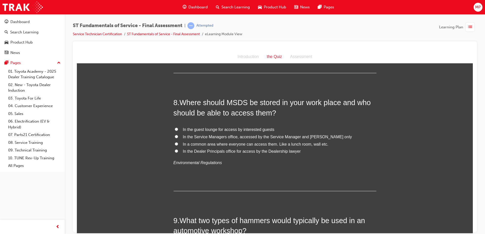
click at [250, 145] on span "In a common area where everyone can access them. Like a lunch room, wall etc." at bounding box center [256, 144] width 146 height 4
click at [178, 145] on input "In a common area where everyone can access them. Like a lunch room, wall etc." at bounding box center [176, 143] width 3 height 3
radio input "true"
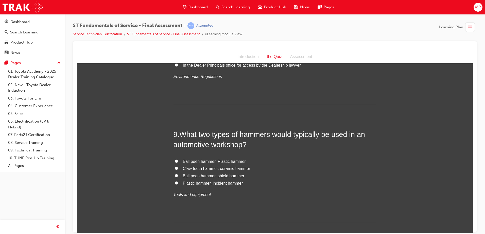
scroll to position [897, 0]
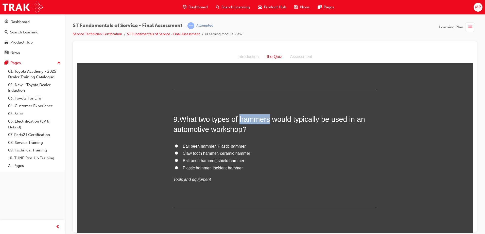
drag, startPoint x: 239, startPoint y: 120, endPoint x: 269, endPoint y: 121, distance: 30.2
click at [269, 121] on span "What two types of hammers would typically be used in an automotive workshop?" at bounding box center [270, 124] width 192 height 18
drag, startPoint x: 269, startPoint y: 121, endPoint x: 263, endPoint y: 121, distance: 5.6
click at [197, 147] on span "Ball peen hammer, Plastic hammer" at bounding box center [214, 146] width 63 height 4
click at [178, 147] on input "Ball peen hammer, Plastic hammer" at bounding box center [176, 145] width 3 height 3
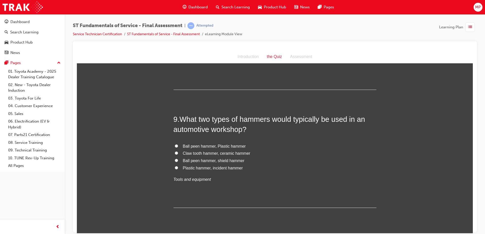
radio input "true"
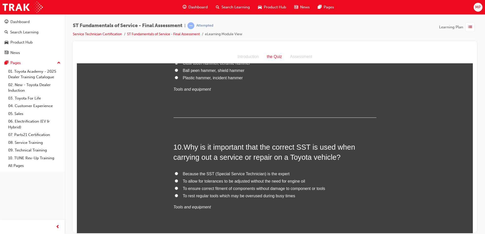
scroll to position [999, 0]
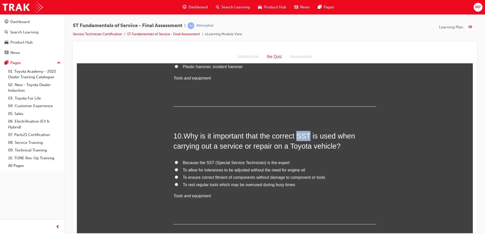
drag, startPoint x: 299, startPoint y: 135, endPoint x: 309, endPoint y: 135, distance: 10.1
click at [309, 135] on span "Why is it important that the correct SST is used when carrying out a service or…" at bounding box center [265, 141] width 182 height 18
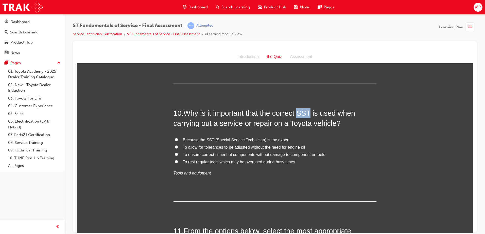
scroll to position [1024, 0]
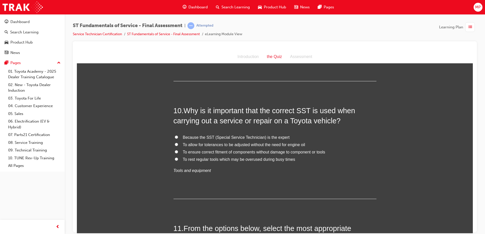
click at [219, 153] on span "To ensure correct fitment of components without damage to component or tools" at bounding box center [254, 152] width 142 height 4
click at [178, 153] on input "To ensure correct fitment of components without damage to component or tools" at bounding box center [176, 151] width 3 height 3
radio input "true"
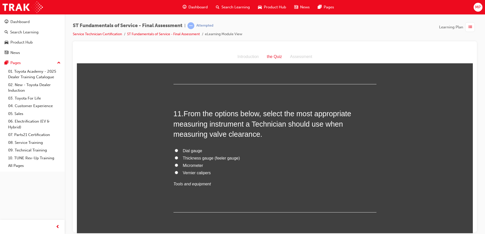
scroll to position [1151, 0]
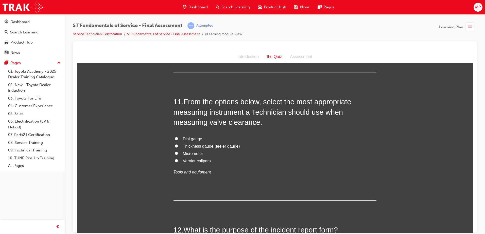
click at [176, 147] on input "Thickness gauge (feeler gauge)" at bounding box center [176, 145] width 3 height 3
radio input "true"
drag, startPoint x: 208, startPoint y: 123, endPoint x: 223, endPoint y: 123, distance: 15.2
click at [223, 123] on span "From the options below, select the most appropriate measuring instrument a Tech…" at bounding box center [263, 112] width 178 height 29
drag, startPoint x: 223, startPoint y: 123, endPoint x: 217, endPoint y: 124, distance: 5.6
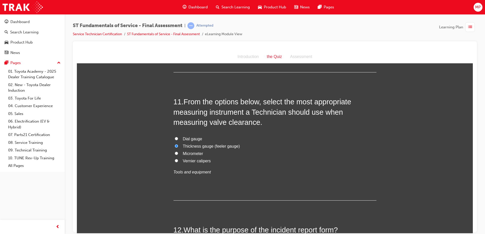
click at [237, 131] on div "11 . From the options below, select the most appropriate measuring instrument a…" at bounding box center [275, 149] width 203 height 104
drag, startPoint x: 181, startPoint y: 138, endPoint x: 199, endPoint y: 140, distance: 17.6
click at [199, 140] on span "Dial gauge" at bounding box center [193, 139] width 20 height 4
click at [200, 138] on label "Dial gauge" at bounding box center [275, 138] width 203 height 7
click at [178, 138] on input "Dial gauge" at bounding box center [176, 138] width 3 height 3
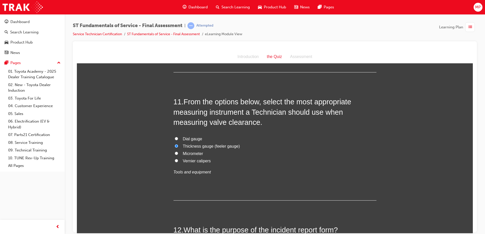
radio input "true"
drag, startPoint x: 200, startPoint y: 139, endPoint x: 181, endPoint y: 138, distance: 19.3
click at [181, 138] on label "Dial gauge" at bounding box center [275, 138] width 203 height 7
click at [246, 155] on label "Micrometer" at bounding box center [275, 153] width 203 height 7
click at [178, 155] on input "Micrometer" at bounding box center [176, 153] width 3 height 3
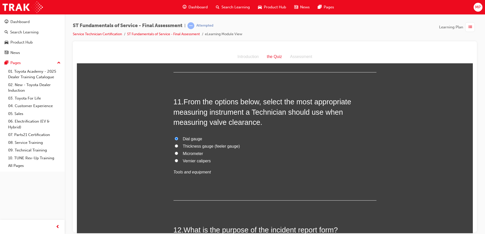
radio input "true"
click at [180, 147] on label "Thickness gauge (feeler gauge)" at bounding box center [275, 146] width 203 height 7
click at [178, 147] on input "Thickness gauge (feeler gauge)" at bounding box center [176, 145] width 3 height 3
radio input "true"
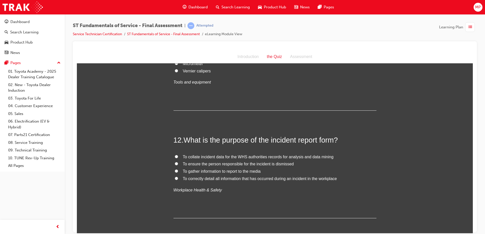
scroll to position [1252, 0]
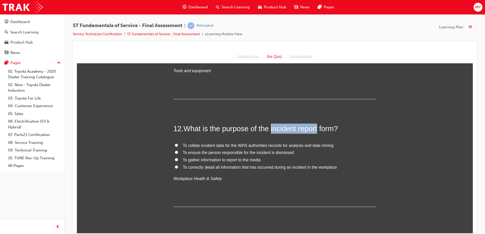
drag, startPoint x: 269, startPoint y: 129, endPoint x: 318, endPoint y: 129, distance: 48.7
click at [318, 129] on span "What is the purpose of the incident report form?" at bounding box center [261, 129] width 154 height 8
drag, startPoint x: 279, startPoint y: 141, endPoint x: 275, endPoint y: 141, distance: 3.6
click at [279, 141] on div "12 . What is the purpose of the incident report form? To collate incident data …" at bounding box center [275, 165] width 203 height 83
click at [185, 166] on span "To correctly detail all information that has occurred during an incident in the…" at bounding box center [260, 167] width 154 height 4
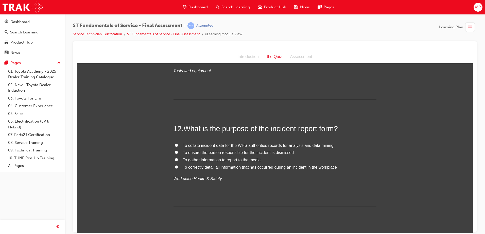
click at [178, 166] on input "To correctly detail all information that has occurred during an incident in the…" at bounding box center [176, 166] width 3 height 3
radio input "true"
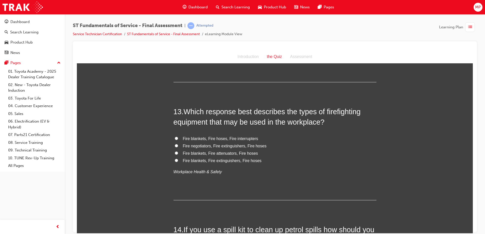
scroll to position [1379, 0]
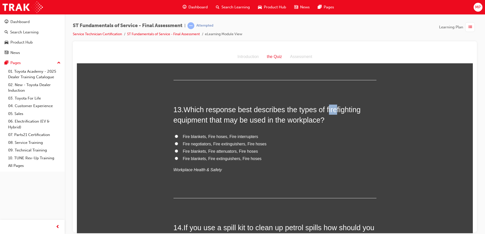
drag, startPoint x: 325, startPoint y: 110, endPoint x: 335, endPoint y: 111, distance: 9.7
click at [335, 111] on span "Which response best describes the types of firefighting equipment that may be u…" at bounding box center [267, 115] width 187 height 18
drag, startPoint x: 335, startPoint y: 111, endPoint x: 343, endPoint y: 125, distance: 16.1
click at [343, 125] on div "13 . Which response best describes the types of firefighting equipment that may…" at bounding box center [275, 152] width 203 height 94
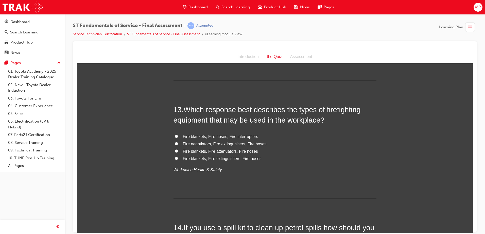
click at [175, 159] on input "Fire blankets, Fire extinguishers, Fire hoses" at bounding box center [176, 158] width 3 height 3
radio input "true"
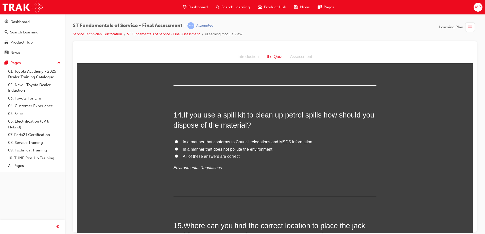
scroll to position [1481, 0]
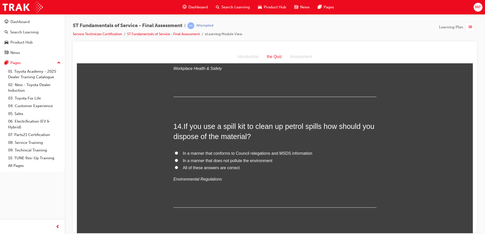
click at [174, 168] on label "All of these answers are correct" at bounding box center [275, 167] width 203 height 7
click at [175, 168] on input "All of these answers are correct" at bounding box center [176, 167] width 3 height 3
radio input "true"
drag, startPoint x: 285, startPoint y: 126, endPoint x: 318, endPoint y: 128, distance: 33.0
click at [318, 128] on span "If you use a spill kit to clean up petrol spills how should you dispose of the …" at bounding box center [274, 131] width 201 height 18
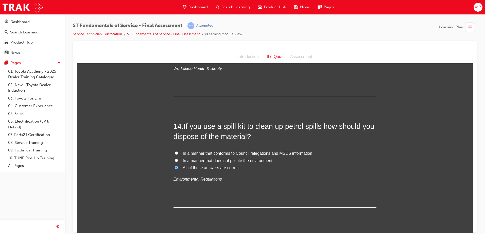
click at [362, 150] on label "In a manner that conforms to Council relegations and MSDS information" at bounding box center [275, 153] width 203 height 7
click at [178, 151] on input "In a manner that conforms to Council relegations and MSDS information" at bounding box center [176, 152] width 3 height 3
radio input "true"
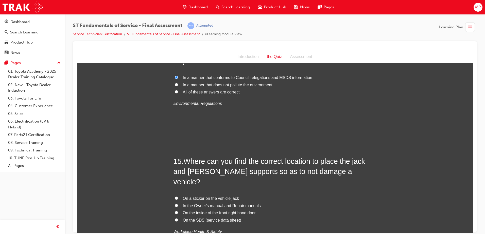
scroll to position [1557, 0]
click at [186, 91] on span "All of these answers are correct" at bounding box center [211, 92] width 57 height 4
click at [178, 91] on input "All of these answers are correct" at bounding box center [176, 91] width 3 height 3
radio input "true"
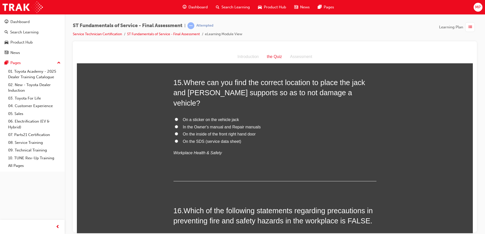
scroll to position [1623, 0]
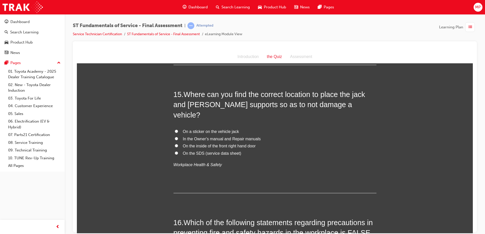
click at [228, 137] on span "In the Owner's manual and Repair manuals" at bounding box center [222, 139] width 78 height 4
click at [178, 137] on input "In the Owner's manual and Repair manuals" at bounding box center [176, 138] width 3 height 3
radio input "true"
drag, startPoint x: 352, startPoint y: 93, endPoint x: 199, endPoint y: 105, distance: 153.2
click at [199, 105] on span "Where can you find the correct location to place the jack and jack supports so …" at bounding box center [270, 104] width 192 height 29
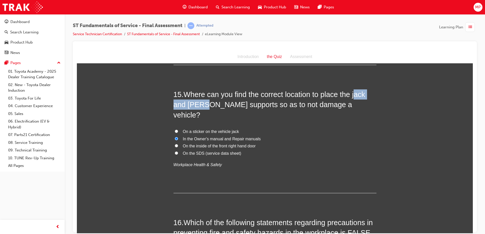
click at [199, 106] on span "Where can you find the correct location to place the jack and jack supports so …" at bounding box center [270, 104] width 192 height 29
click at [193, 106] on span "Where can you find the correct location to place the jack and jack supports so …" at bounding box center [270, 104] width 192 height 29
drag, startPoint x: 184, startPoint y: 104, endPoint x: 227, endPoint y: 106, distance: 43.7
click at [227, 106] on span "Where can you find the correct location to place the jack and jack supports so …" at bounding box center [270, 104] width 192 height 29
drag, startPoint x: 227, startPoint y: 106, endPoint x: 225, endPoint y: 106, distance: 2.5
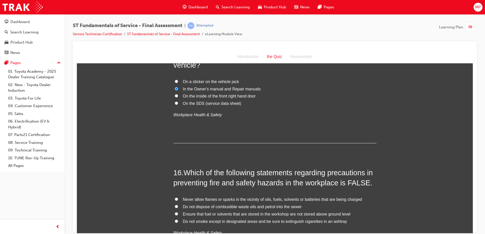
scroll to position [1725, 0]
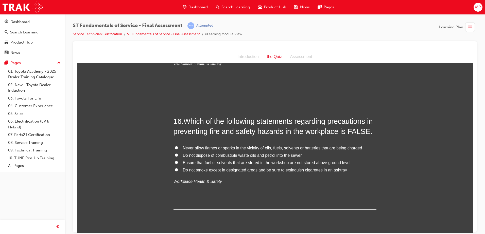
click at [237, 117] on span "Which of the following statements regarding precautions in preventing fire and …" at bounding box center [273, 126] width 199 height 18
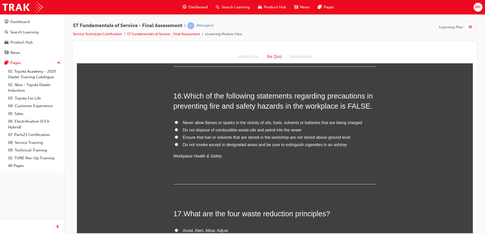
click at [191, 135] on span "Ensure that fuel or solvents that are stored in the workshop are not stored abo…" at bounding box center [267, 137] width 168 height 4
click at [178, 135] on input "Ensure that fuel or solvents that are stored in the workshop are not stored abo…" at bounding box center [176, 136] width 3 height 3
radio input "true"
click at [278, 135] on span "Ensure that fuel or solvents that are stored in the workshop are not stored abo…" at bounding box center [267, 137] width 168 height 4
click at [178, 135] on input "Ensure that fuel or solvents that are stored in the workshop are not stored abo…" at bounding box center [176, 136] width 3 height 3
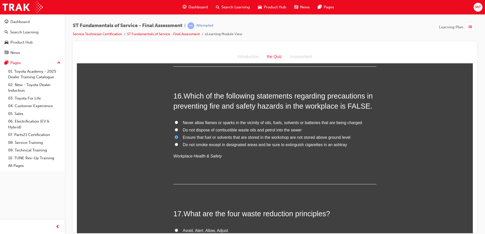
click at [215, 135] on span "Ensure that fuel or solvents that are stored in the workshop are not stored abo…" at bounding box center [267, 137] width 168 height 4
click at [178, 135] on input "Ensure that fuel or solvents that are stored in the workshop are not stored abo…" at bounding box center [176, 136] width 3 height 3
click at [220, 135] on span "Ensure that fuel or solvents that are stored in the workshop are not stored abo…" at bounding box center [267, 137] width 168 height 4
click at [178, 135] on input "Ensure that fuel or solvents that are stored in the workshop are not stored abo…" at bounding box center [176, 136] width 3 height 3
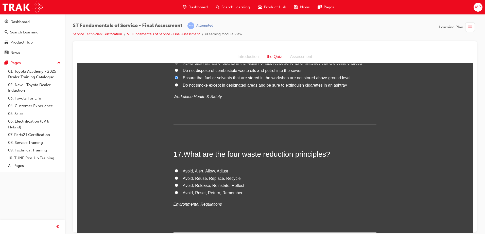
scroll to position [1826, 0]
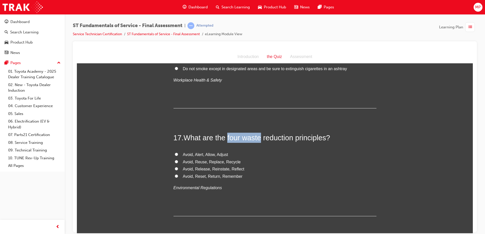
drag, startPoint x: 227, startPoint y: 128, endPoint x: 260, endPoint y: 128, distance: 32.7
click at [260, 134] on span "What are the four waste reduction principles?" at bounding box center [257, 138] width 147 height 8
click at [254, 135] on div "17 . What are the four waste reduction principles? Avoid, Alert, Allow, Adjust …" at bounding box center [275, 174] width 203 height 83
drag, startPoint x: 181, startPoint y: 143, endPoint x: 228, endPoint y: 143, distance: 47.2
click at [228, 151] on label "Avoid, Alert, Allow, Adjust" at bounding box center [275, 154] width 203 height 7
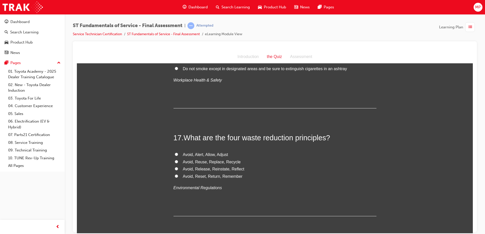
click at [292, 173] on label "Avoid, Reset, Return, Remember" at bounding box center [275, 176] width 203 height 7
click at [178, 175] on input "Avoid, Reset, Return, Remember" at bounding box center [176, 176] width 3 height 3
radio input "true"
click at [176, 159] on label "Avoid, Reuse, Replace, Recycle" at bounding box center [275, 162] width 203 height 7
click at [176, 160] on input "Avoid, Reuse, Replace, Recycle" at bounding box center [176, 161] width 3 height 3
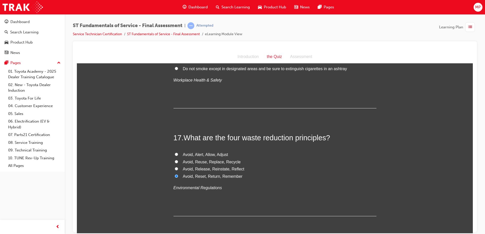
radio input "true"
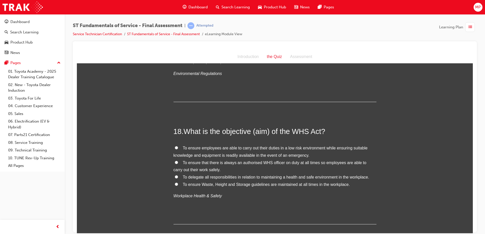
scroll to position [1953, 0]
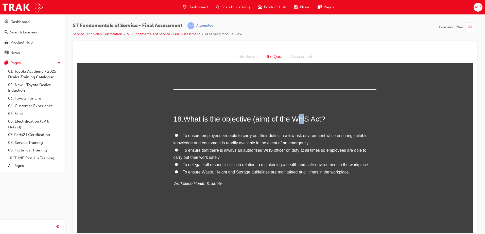
click at [300, 115] on span "What is the objective (aim) of the WHS Act?" at bounding box center [255, 119] width 142 height 8
click at [296, 115] on span "What is the objective (aim) of the WHS Act?" at bounding box center [255, 119] width 142 height 8
drag, startPoint x: 293, startPoint y: 106, endPoint x: 304, endPoint y: 107, distance: 10.7
click at [304, 115] on span "What is the objective (aim) of the WHS Act?" at bounding box center [255, 119] width 142 height 8
drag, startPoint x: 304, startPoint y: 107, endPoint x: 271, endPoint y: 77, distance: 44.2
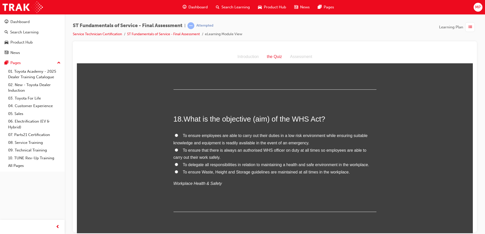
click at [280, 89] on hr at bounding box center [275, 89] width 203 height 0
click at [193, 133] on span "To ensure employees are able to carry out their duties in a low risk environmen…" at bounding box center [271, 139] width 194 height 12
click at [178, 134] on input "To ensure employees are able to carry out their duties in a low risk environmen…" at bounding box center [176, 135] width 3 height 3
radio input "true"
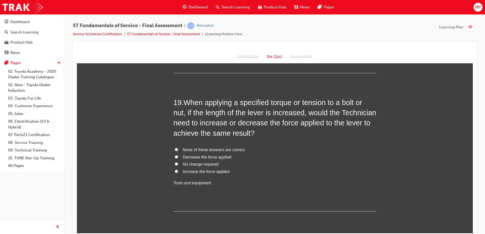
scroll to position [2080, 0]
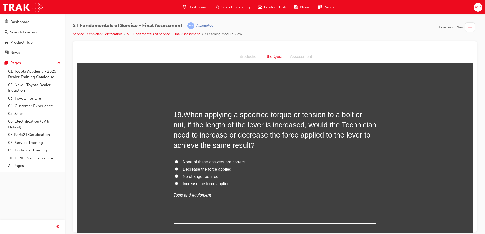
click at [187, 167] on span "Decrease the force applied" at bounding box center [207, 169] width 48 height 4
click at [178, 167] on input "Decrease the force applied" at bounding box center [176, 168] width 3 height 3
radio input "true"
click at [176, 159] on label "None of these answers are correct" at bounding box center [275, 162] width 203 height 7
click at [176, 160] on input "None of these answers are correct" at bounding box center [176, 161] width 3 height 3
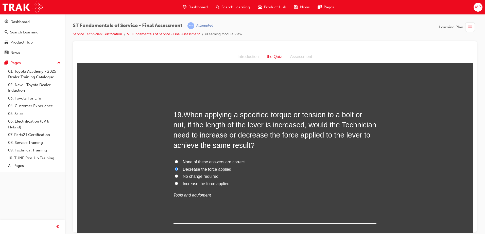
radio input "true"
drag, startPoint x: 238, startPoint y: 104, endPoint x: 288, endPoint y: 105, distance: 50.0
click at [288, 111] on span "When applying a specified torque or tension to a bolt or nut, if the length of …" at bounding box center [275, 130] width 203 height 39
drag, startPoint x: 288, startPoint y: 105, endPoint x: 278, endPoint y: 108, distance: 10.5
click at [278, 111] on span "When applying a specified torque or tension to a bolt or nut, if the length of …" at bounding box center [275, 130] width 203 height 39
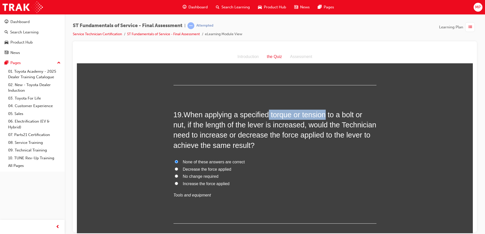
drag, startPoint x: 267, startPoint y: 102, endPoint x: 321, endPoint y: 102, distance: 54.0
click at [321, 111] on span "When applying a specified torque or tension to a bolt or nut, if the length of …" at bounding box center [275, 130] width 203 height 39
drag, startPoint x: 321, startPoint y: 102, endPoint x: 315, endPoint y: 103, distance: 5.9
click at [187, 167] on span "Decrease the force applied" at bounding box center [207, 169] width 48 height 4
click at [178, 167] on input "Decrease the force applied" at bounding box center [176, 168] width 3 height 3
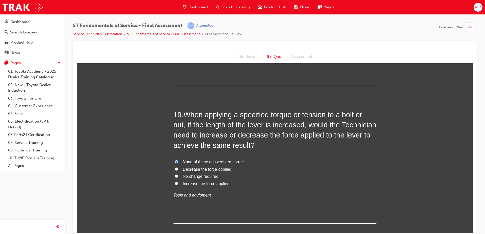
radio input "true"
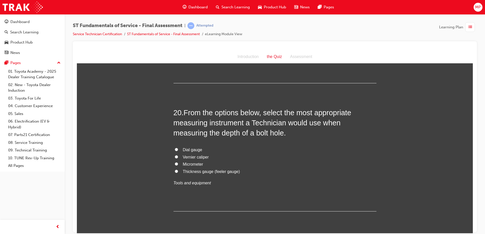
scroll to position [2232, 0]
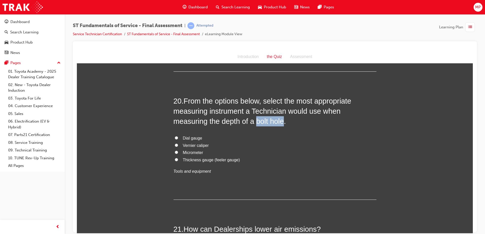
drag, startPoint x: 218, startPoint y: 111, endPoint x: 247, endPoint y: 110, distance: 28.4
click at [247, 110] on span "From the options below, select the most appropriate measuring instrument a Tech…" at bounding box center [263, 111] width 178 height 29
click at [232, 114] on span "From the options below, select the most appropriate measuring instrument a Tech…" at bounding box center [263, 111] width 178 height 29
drag, startPoint x: 184, startPoint y: 112, endPoint x: 230, endPoint y: 110, distance: 46.2
click at [230, 110] on span "From the options below, select the most appropriate measuring instrument a Tech…" at bounding box center [263, 111] width 178 height 29
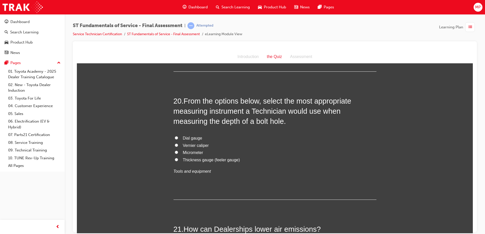
click at [223, 149] on label "Micrometer" at bounding box center [275, 152] width 203 height 7
click at [178, 151] on input "Micrometer" at bounding box center [176, 152] width 3 height 3
radio input "true"
click at [186, 143] on span "Vernier caliper" at bounding box center [196, 145] width 26 height 4
click at [178, 144] on input "Vernier caliper" at bounding box center [176, 145] width 3 height 3
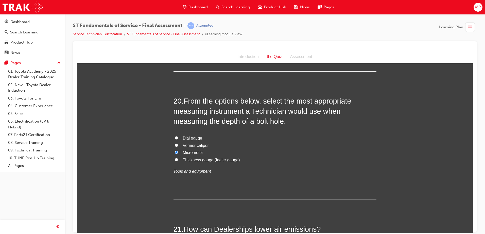
radio input "true"
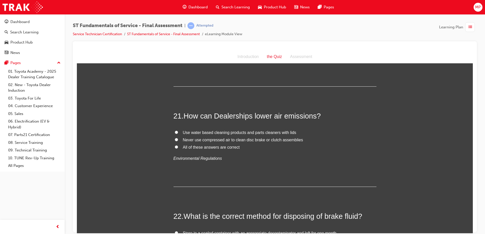
scroll to position [2334, 0]
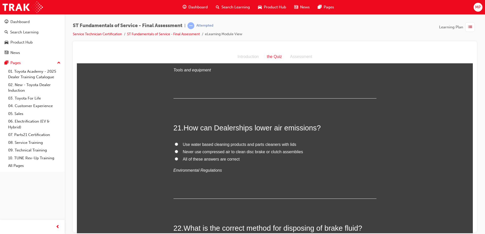
click at [175, 157] on input "All of these answers are correct" at bounding box center [176, 158] width 3 height 3
radio input "true"
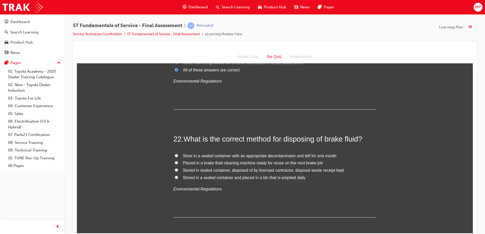
scroll to position [2435, 0]
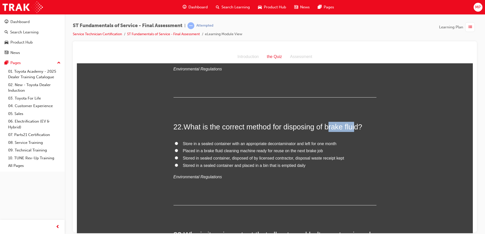
drag, startPoint x: 327, startPoint y: 117, endPoint x: 353, endPoint y: 118, distance: 25.4
click at [353, 123] on span "What is the correct method for disposing of brake fluid?" at bounding box center [273, 127] width 179 height 8
drag, startPoint x: 353, startPoint y: 118, endPoint x: 345, endPoint y: 118, distance: 7.6
click at [345, 123] on span "What is the correct method for disposing of brake fluid?" at bounding box center [273, 127] width 179 height 8
drag, startPoint x: 326, startPoint y: 119, endPoint x: 357, endPoint y: 118, distance: 31.2
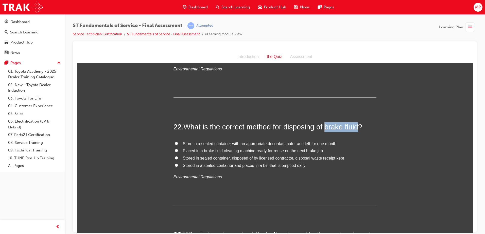
click at [357, 123] on span "What is the correct method for disposing of brake fluid?" at bounding box center [273, 127] width 179 height 8
click at [268, 175] on div "22 . What is the correct method for disposing of brake fluid? Store in a sealed…" at bounding box center [275, 163] width 203 height 83
click at [189, 156] on span "Stored in sealed container, disposed of by licensed contractor, disposal waste …" at bounding box center [263, 158] width 161 height 4
click at [178, 156] on input "Stored in sealed container, disposed of by licensed contractor, disposal waste …" at bounding box center [176, 157] width 3 height 3
radio input "true"
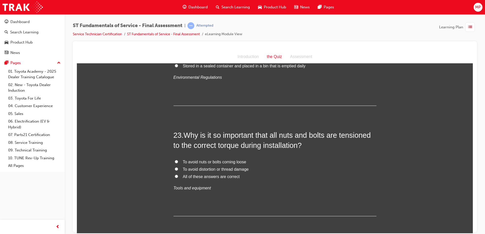
scroll to position [2537, 0]
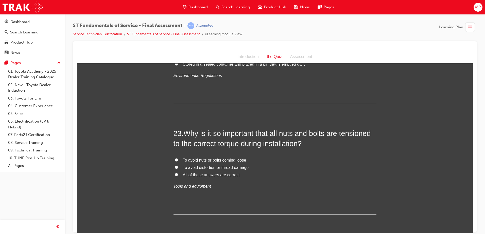
click at [216, 173] on span "All of these answers are correct" at bounding box center [211, 175] width 57 height 4
click at [178, 173] on input "All of these answers are correct" at bounding box center [176, 174] width 3 height 3
radio input "true"
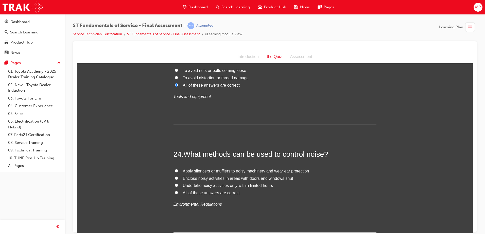
scroll to position [2638, 0]
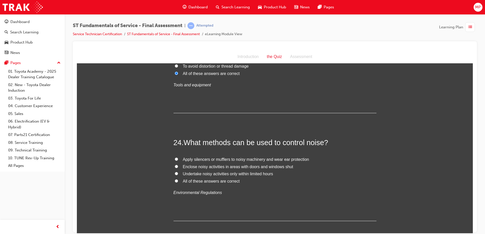
click at [183, 179] on span "All of these answers are correct" at bounding box center [211, 181] width 57 height 4
click at [178, 179] on input "All of these answers are correct" at bounding box center [176, 180] width 3 height 3
radio input "true"
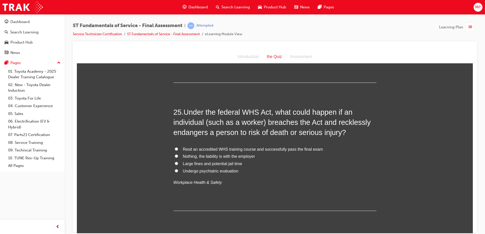
scroll to position [2765, 0]
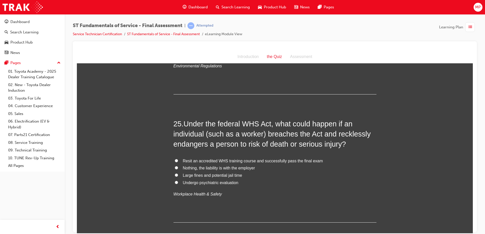
click at [175, 174] on input "Large fines and potential jail time" at bounding box center [176, 175] width 3 height 3
radio input "true"
drag, startPoint x: 245, startPoint y: 112, endPoint x: 269, endPoint y: 113, distance: 24.4
click at [269, 120] on span "Under the federal WHS Act, what could happen if an individual (such as a worker…" at bounding box center [272, 134] width 197 height 29
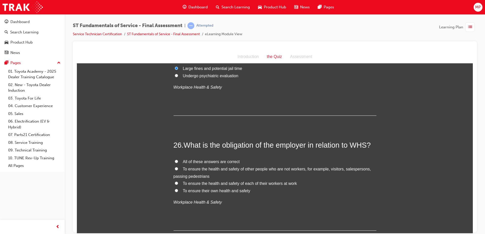
scroll to position [2892, 0]
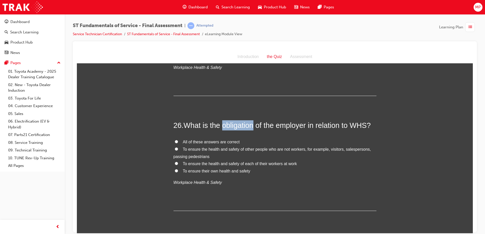
drag, startPoint x: 223, startPoint y: 116, endPoint x: 254, endPoint y: 116, distance: 31.7
click at [254, 121] on span "What is the obligation of the employer in relation to WHS?" at bounding box center [277, 125] width 187 height 8
click at [175, 140] on input "All of these answers are correct" at bounding box center [176, 141] width 3 height 3
radio input "true"
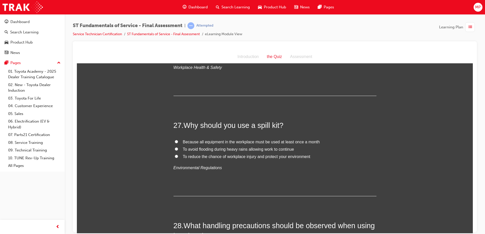
scroll to position [3019, 0]
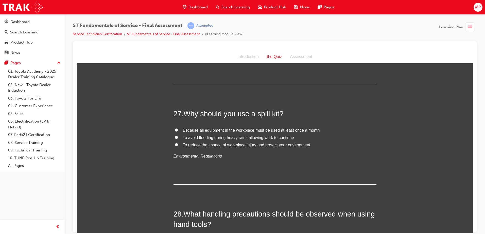
click at [177, 142] on label "To reduce the chance of workplace injury and protect your environment" at bounding box center [275, 145] width 203 height 7
click at [177, 143] on input "To reduce the chance of workplace injury and protect your environment" at bounding box center [176, 144] width 3 height 3
radio input "true"
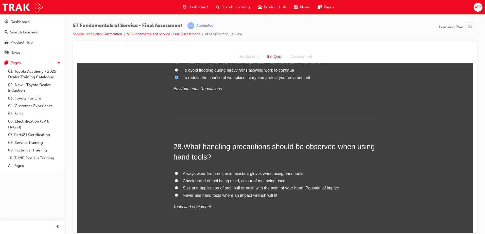
scroll to position [3095, 0]
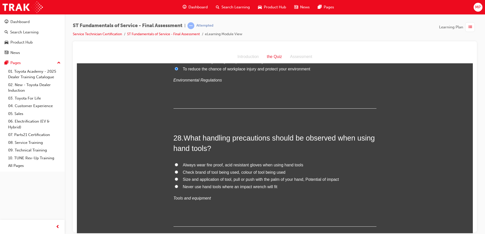
click at [186, 163] on span "Always wear fire proof, acid resistant gloves when using hand tools" at bounding box center [243, 165] width 120 height 4
click at [178, 163] on input "Always wear fire proof, acid resistant gloves when using hand tools" at bounding box center [176, 164] width 3 height 3
radio input "true"
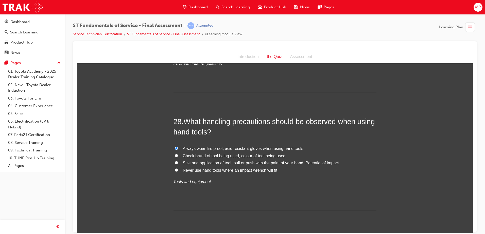
scroll to position [3120, 0]
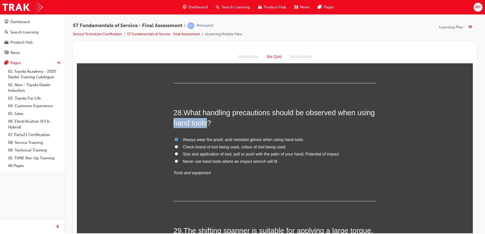
drag, startPoint x: 172, startPoint y: 111, endPoint x: 204, endPoint y: 113, distance: 31.8
click at [204, 113] on span "What handling precautions should be observed when using hand tools?" at bounding box center [274, 118] width 201 height 18
click at [226, 166] on div "28 . What handling precautions should be observed when using hand tools? Always…" at bounding box center [275, 155] width 203 height 94
click at [185, 152] on span "Size and application of tool, pull or push with the palm of your hand, Potentia…" at bounding box center [261, 154] width 156 height 4
click at [178, 152] on input "Size and application of tool, pull or push with the palm of your hand, Potentia…" at bounding box center [176, 153] width 3 height 3
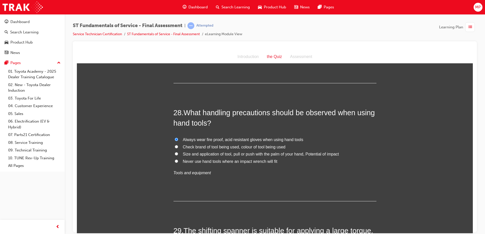
radio input "true"
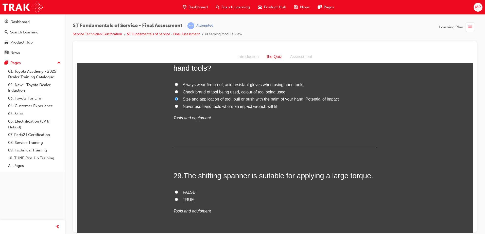
scroll to position [3196, 0]
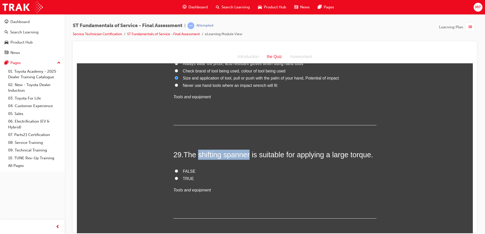
drag, startPoint x: 198, startPoint y: 145, endPoint x: 249, endPoint y: 146, distance: 51.0
click at [249, 151] on span "The shifting spanner is suitable for applying a large torque." at bounding box center [279, 155] width 190 height 8
click at [176, 168] on label "FALSE" at bounding box center [275, 171] width 203 height 7
click at [176, 169] on input "FALSE" at bounding box center [176, 170] width 3 height 3
radio input "true"
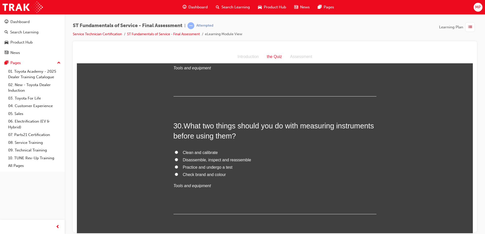
scroll to position [3323, 0]
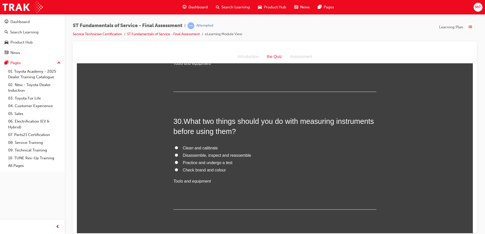
click at [183, 146] on span "Clean and calibrate" at bounding box center [200, 148] width 35 height 4
click at [178, 146] on input "Clean and calibrate" at bounding box center [176, 147] width 3 height 3
radio input "true"
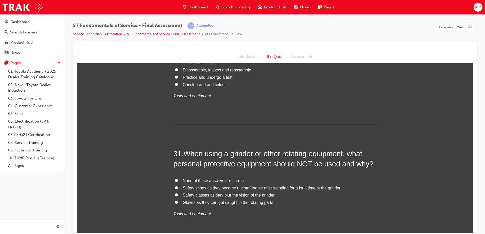
scroll to position [3425, 0]
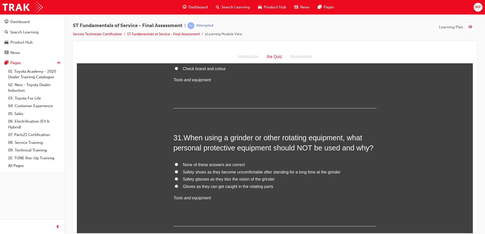
click at [175, 163] on input "None of these answers are correct" at bounding box center [176, 164] width 3 height 3
radio input "true"
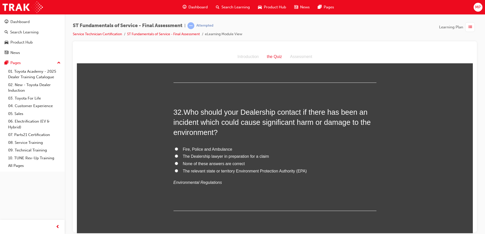
scroll to position [3577, 0]
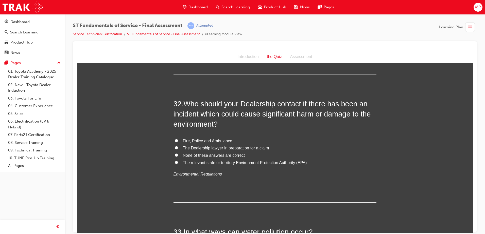
click at [202, 153] on span "None of these answers are correct" at bounding box center [214, 155] width 62 height 4
click at [178, 153] on input "None of these answers are correct" at bounding box center [176, 154] width 3 height 3
radio input "true"
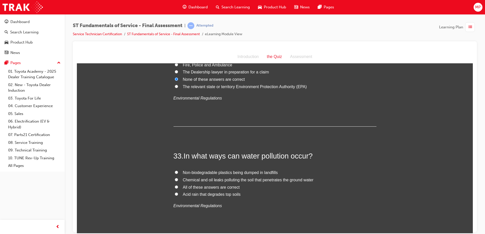
scroll to position [3678, 0]
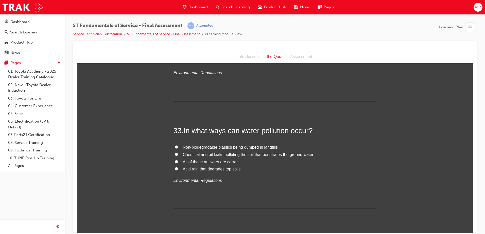
click at [180, 159] on label "All of these answers are correct" at bounding box center [275, 162] width 203 height 7
click at [178, 160] on input "All of these answers are correct" at bounding box center [176, 161] width 3 height 3
radio input "true"
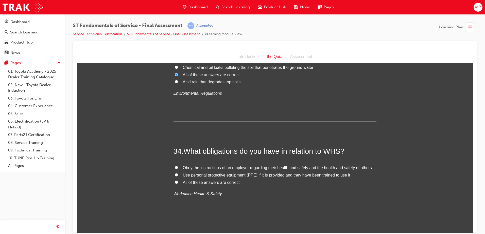
scroll to position [3782, 0]
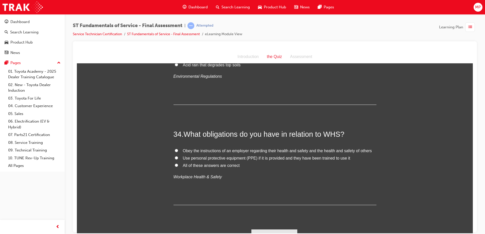
click at [174, 162] on label "All of these answers are correct" at bounding box center [275, 165] width 203 height 7
click at [175, 164] on input "All of these answers are correct" at bounding box center [176, 165] width 3 height 3
radio input "true"
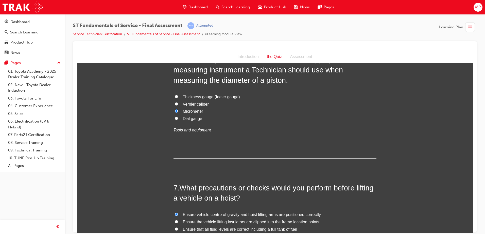
scroll to position [0, 0]
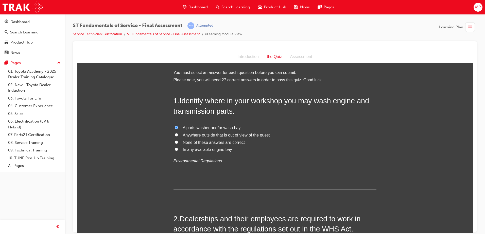
drag, startPoint x: 471, startPoint y: 223, endPoint x: 548, endPoint y: 100, distance: 145.1
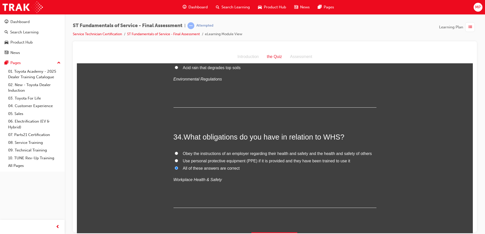
scroll to position [3782, 0]
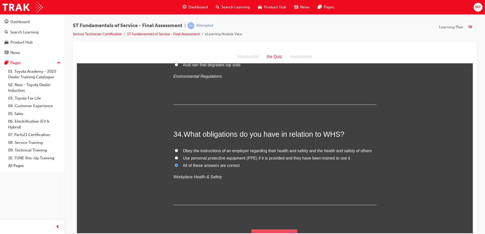
click at [274, 230] on button "Submit Answers" at bounding box center [274, 237] width 46 height 14
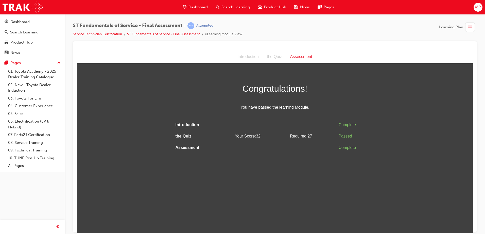
scroll to position [0, 0]
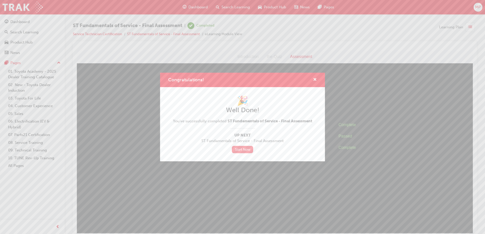
click at [245, 149] on link "Start Now" at bounding box center [242, 149] width 21 height 7
drag, startPoint x: 315, startPoint y: 79, endPoint x: 234, endPoint y: 36, distance: 91.1
click at [315, 79] on span "cross-icon" at bounding box center [315, 80] width 4 height 5
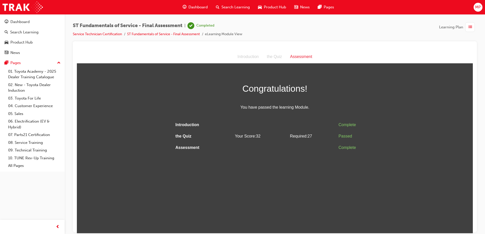
click at [306, 55] on div "Assessment" at bounding box center [301, 56] width 30 height 7
click at [470, 29] on span "list-icon" at bounding box center [470, 27] width 4 height 6
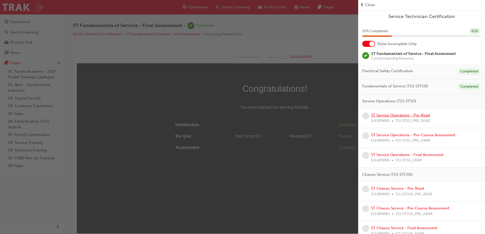
click at [393, 115] on link "ST Service Operations - Pre-Read" at bounding box center [400, 115] width 59 height 5
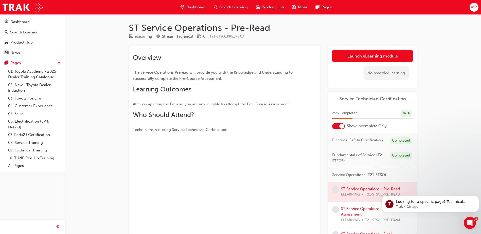
click at [298, 66] on div "Overview The Service Operations Preread will provide you with the Knowledge and…" at bounding box center [224, 91] width 183 height 83
click at [235, 192] on div "Overview The Service Operations Preread will provide you with the Knowledge and…" at bounding box center [224, 140] width 191 height 189
click at [475, 5] on span "MP" at bounding box center [474, 7] width 6 height 6
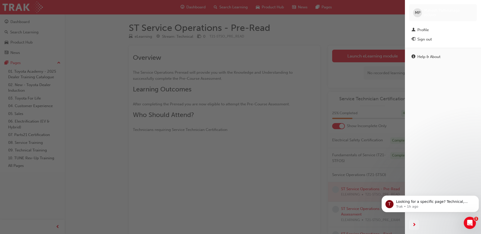
click at [416, 13] on span "MP" at bounding box center [418, 13] width 6 height 6
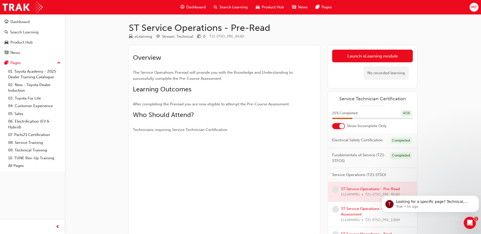
click at [477, 6] on span "MP" at bounding box center [474, 7] width 6 height 6
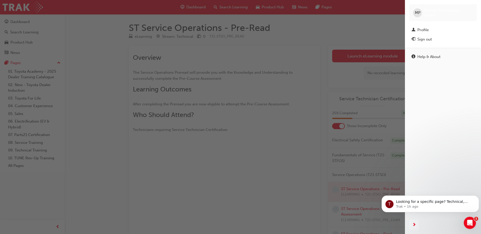
click at [415, 225] on span "next-icon" at bounding box center [414, 225] width 4 height 6
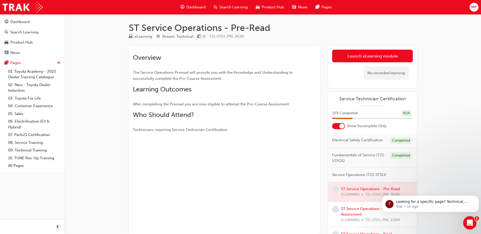
click at [475, 220] on span "1" at bounding box center [477, 219] width 5 height 5
click at [473, 221] on icon "Open Intercom Messenger" at bounding box center [469, 222] width 8 height 8
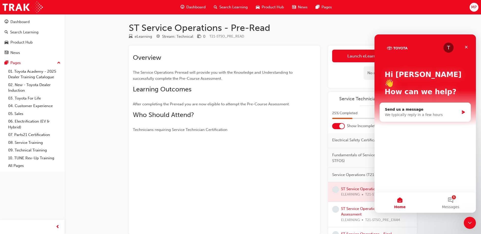
click at [445, 224] on div "ST Service Operations - Pre-Read eLearning Stream: Technical 0 T21-STSO_PRE_REA…" at bounding box center [240, 132] width 481 height 264
click at [456, 201] on button "1 Messages" at bounding box center [450, 203] width 51 height 20
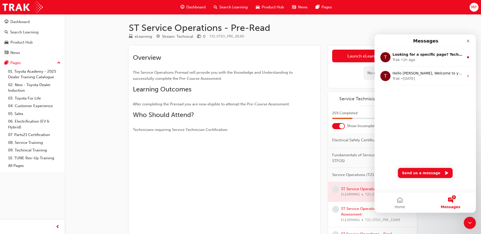
click at [444, 218] on div "ST Service Operations - Pre-Read eLearning Stream: Technical 0 T21-STSO_PRE_REA…" at bounding box center [240, 132] width 481 height 264
click at [469, 42] on icon "Close" at bounding box center [468, 41] width 4 height 4
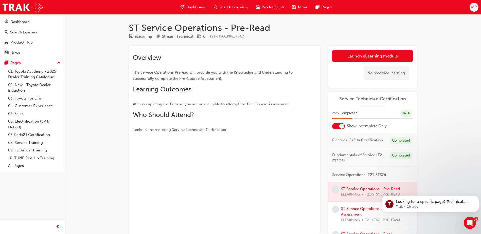
drag, startPoint x: 472, startPoint y: 9, endPoint x: 388, endPoint y: 18, distance: 84.0
click at [381, 18] on div "ST Service Operations - Pre-Read eLearning Stream: Technical 0 T21-STSO_PRE_REA…" at bounding box center [273, 132] width 304 height 237
click at [475, 7] on span "MP" at bounding box center [474, 7] width 6 height 6
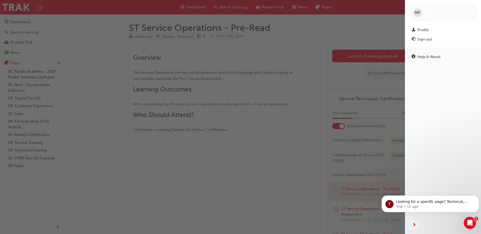
click at [418, 11] on span "MP" at bounding box center [418, 13] width 6 height 6
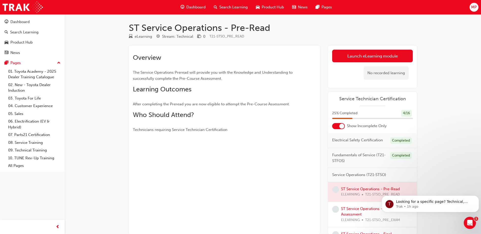
click at [362, 30] on h1 "ST Service Operations - Pre-Read" at bounding box center [273, 27] width 288 height 11
click at [371, 54] on link "Launch eLearning module" at bounding box center [372, 56] width 81 height 13
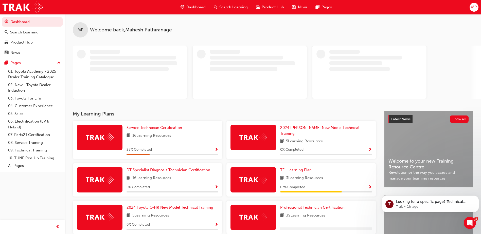
click at [79, 30] on span "MP" at bounding box center [81, 30] width 6 height 6
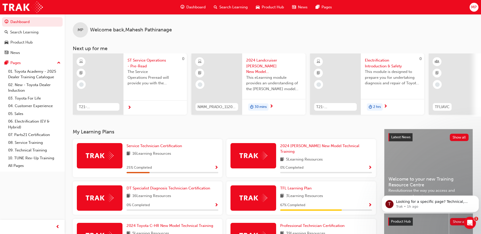
click at [80, 30] on span "MP" at bounding box center [81, 30] width 6 height 6
click at [24, 61] on div "Pages" at bounding box center [33, 63] width 56 height 6
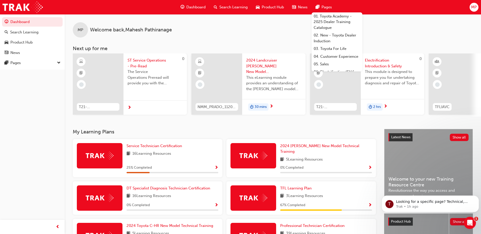
click at [477, 8] on div "MP" at bounding box center [474, 7] width 9 height 9
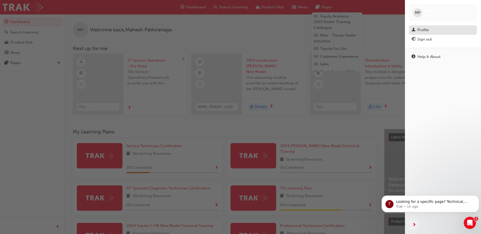
click at [422, 27] on div "Profile" at bounding box center [423, 30] width 11 height 6
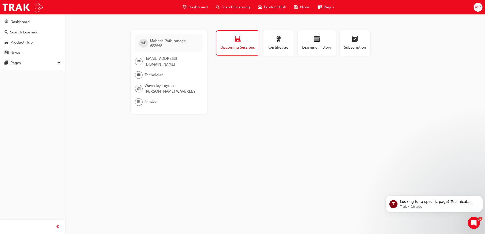
click at [281, 81] on div "Profile Upcoming Sessions Certificates Learning History Subscription MP [PERSON…" at bounding box center [317, 72] width 204 height 84
click at [274, 49] on span "Certificates" at bounding box center [278, 48] width 23 height 6
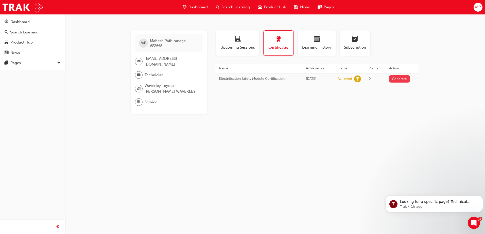
click at [400, 79] on button "Generate" at bounding box center [399, 78] width 21 height 7
click at [355, 48] on span "Subscription" at bounding box center [355, 48] width 23 height 6
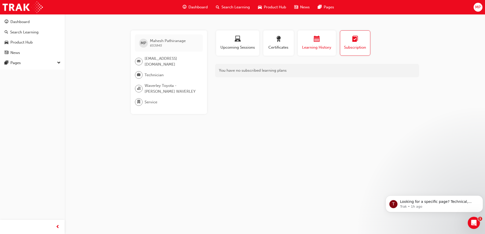
click at [317, 43] on span "calendar-icon" at bounding box center [317, 39] width 6 height 7
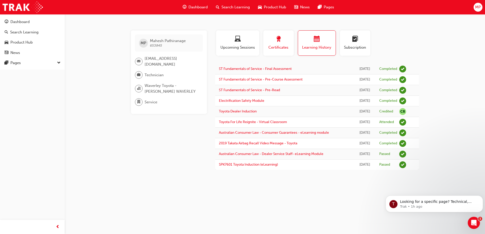
click at [278, 40] on span "award-icon" at bounding box center [278, 39] width 6 height 7
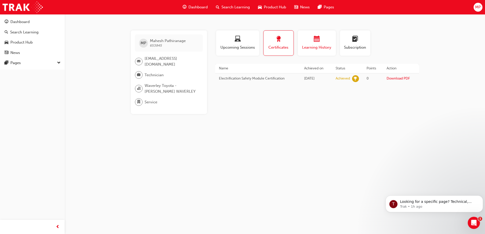
click at [324, 47] on span "Learning History" at bounding box center [317, 48] width 30 height 6
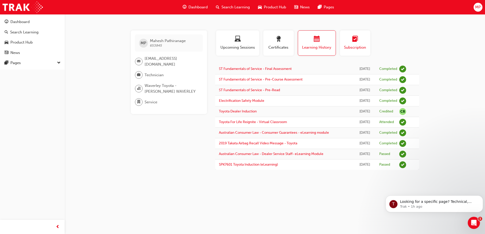
click at [362, 39] on div "button" at bounding box center [355, 40] width 23 height 8
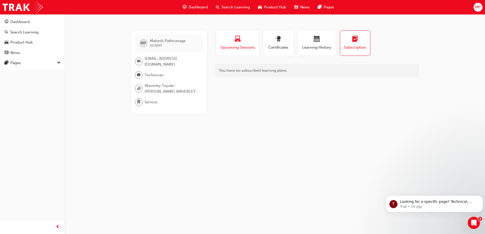
click at [234, 42] on div "button" at bounding box center [238, 40] width 36 height 8
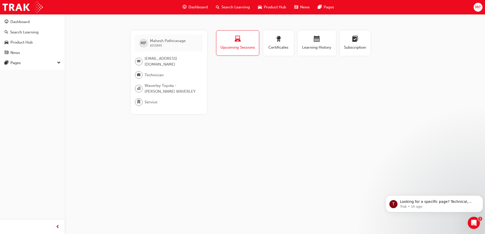
click at [232, 50] on span "Upcoming Sessions" at bounding box center [237, 48] width 35 height 6
click at [157, 43] on span "[PERSON_NAME]" at bounding box center [168, 41] width 36 height 5
